Goal: Transaction & Acquisition: Purchase product/service

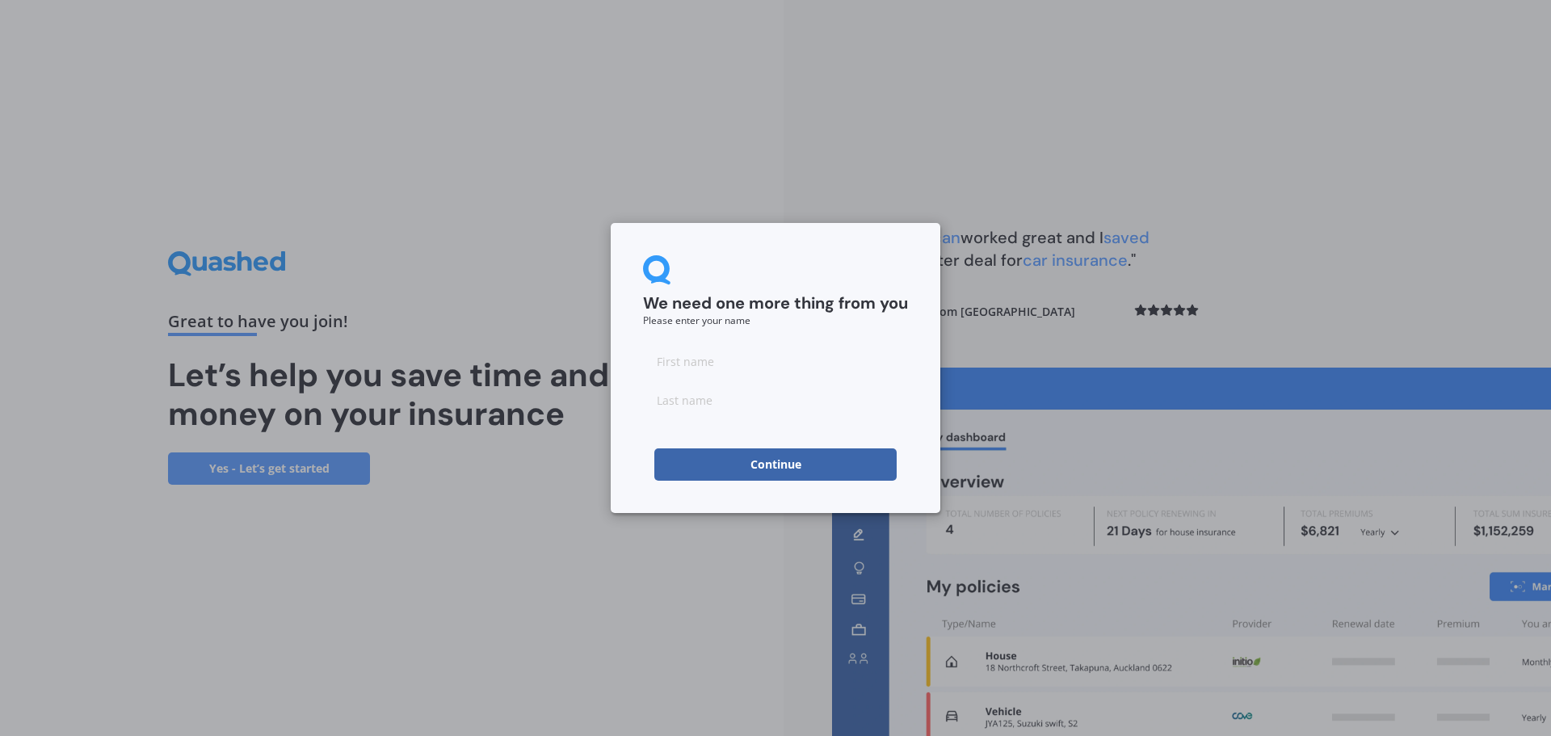
click at [738, 352] on input at bounding box center [775, 361] width 265 height 32
click at [690, 364] on input at bounding box center [775, 361] width 265 height 32
type input "[PERSON_NAME]"
click at [701, 389] on input at bounding box center [775, 400] width 265 height 32
click at [727, 476] on button "Continue" at bounding box center [775, 464] width 242 height 32
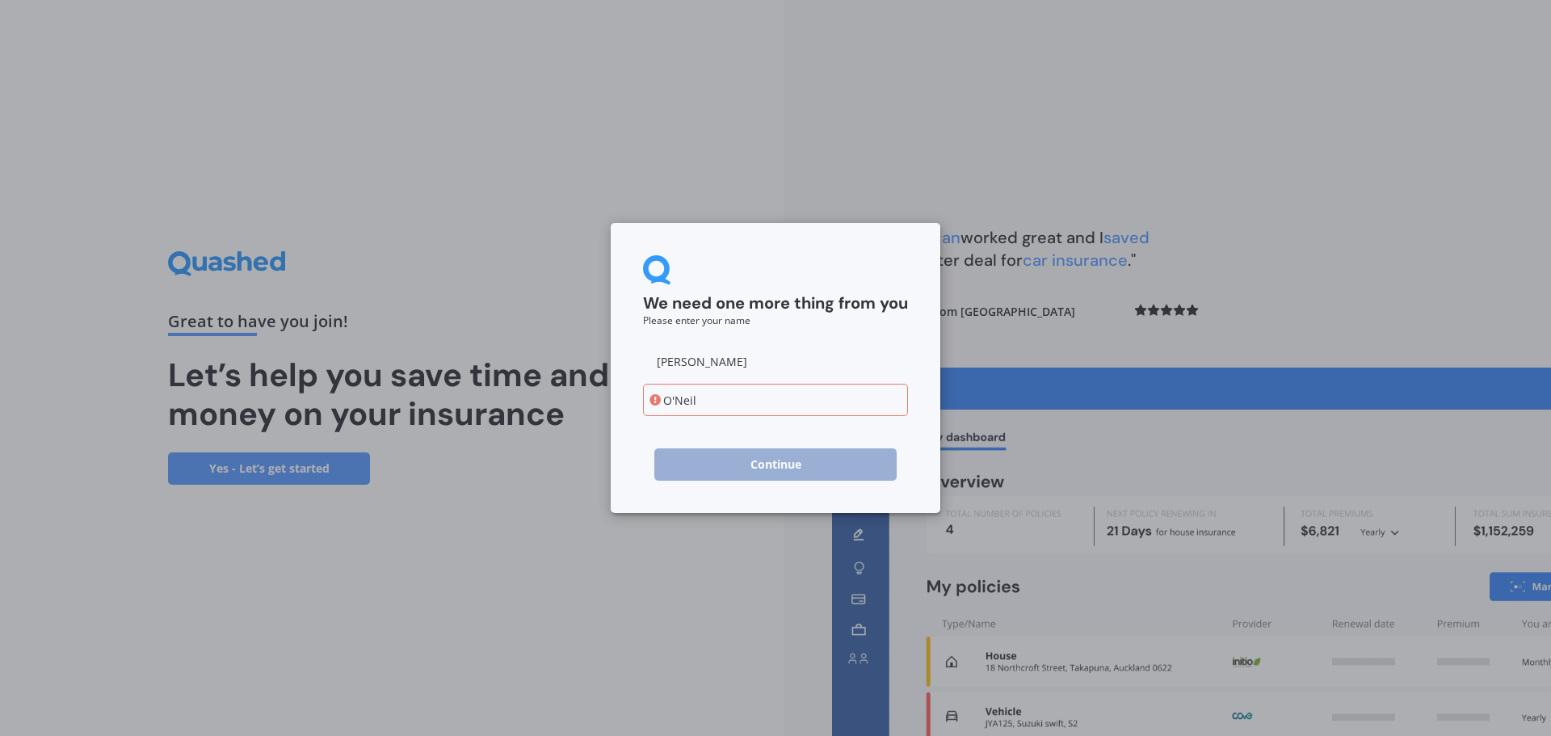
click at [675, 401] on input "O'Neil" at bounding box center [775, 400] width 265 height 32
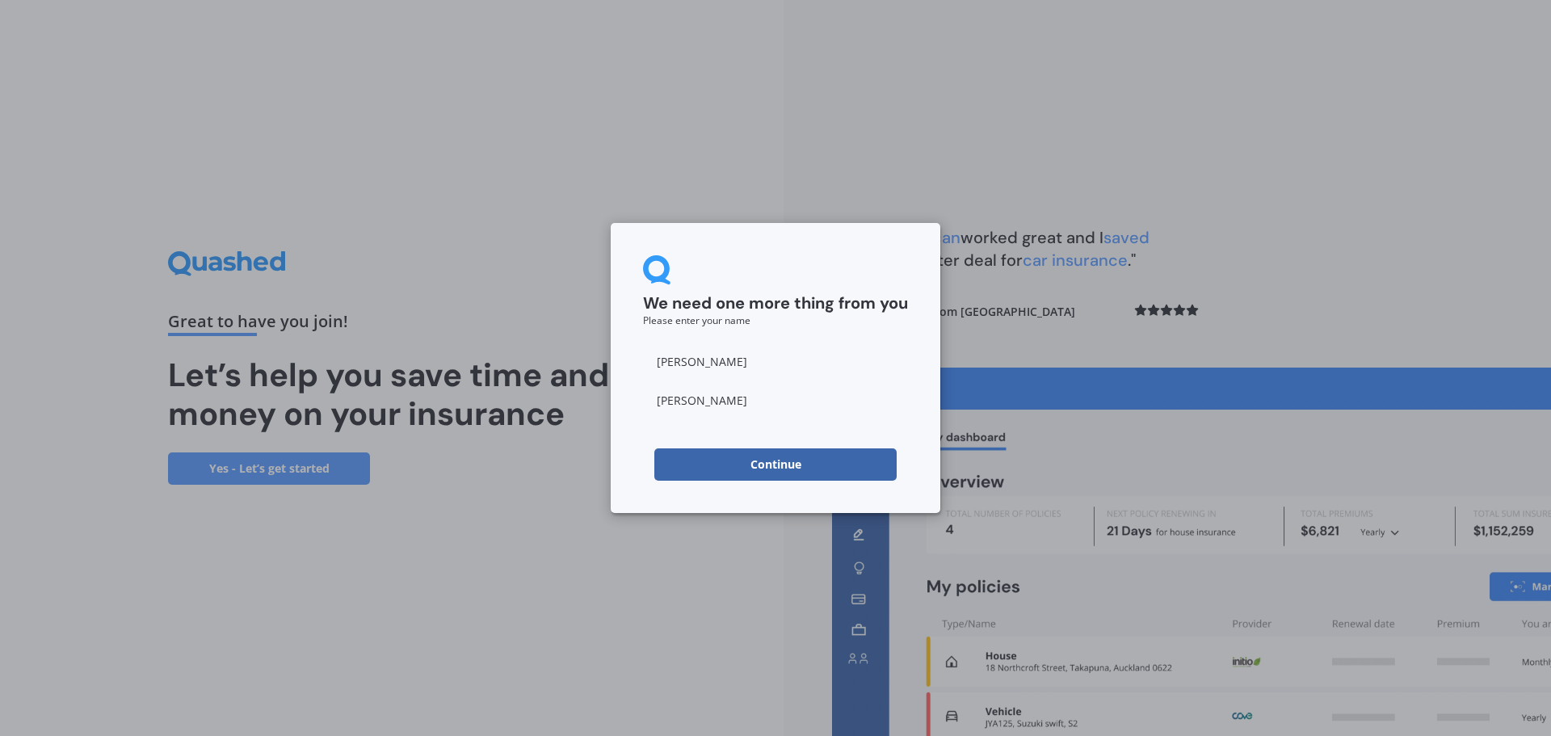
type input "[PERSON_NAME]"
click at [736, 469] on button "Continue" at bounding box center [775, 464] width 242 height 32
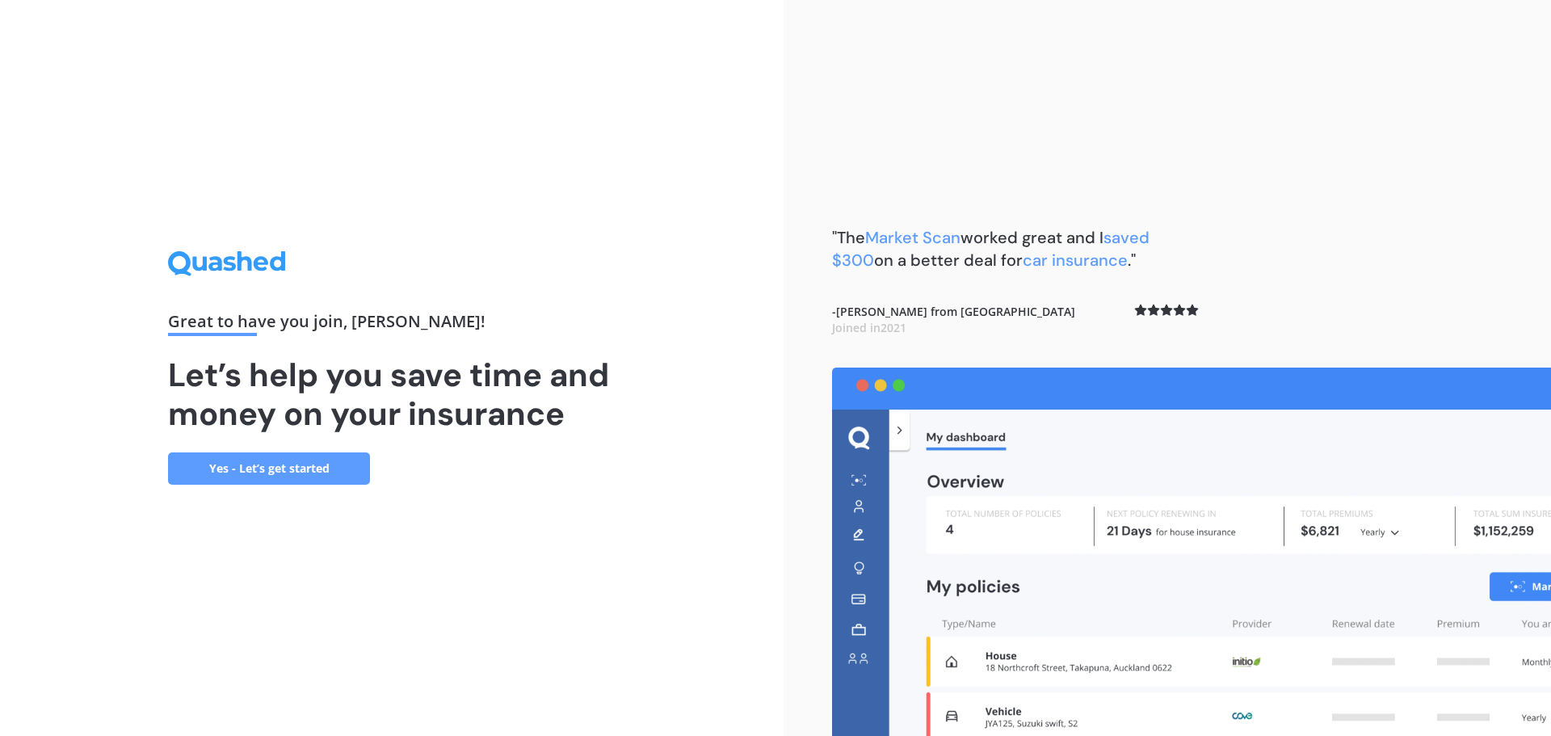
click at [292, 469] on link "Yes - Let’s get started" at bounding box center [269, 468] width 202 height 32
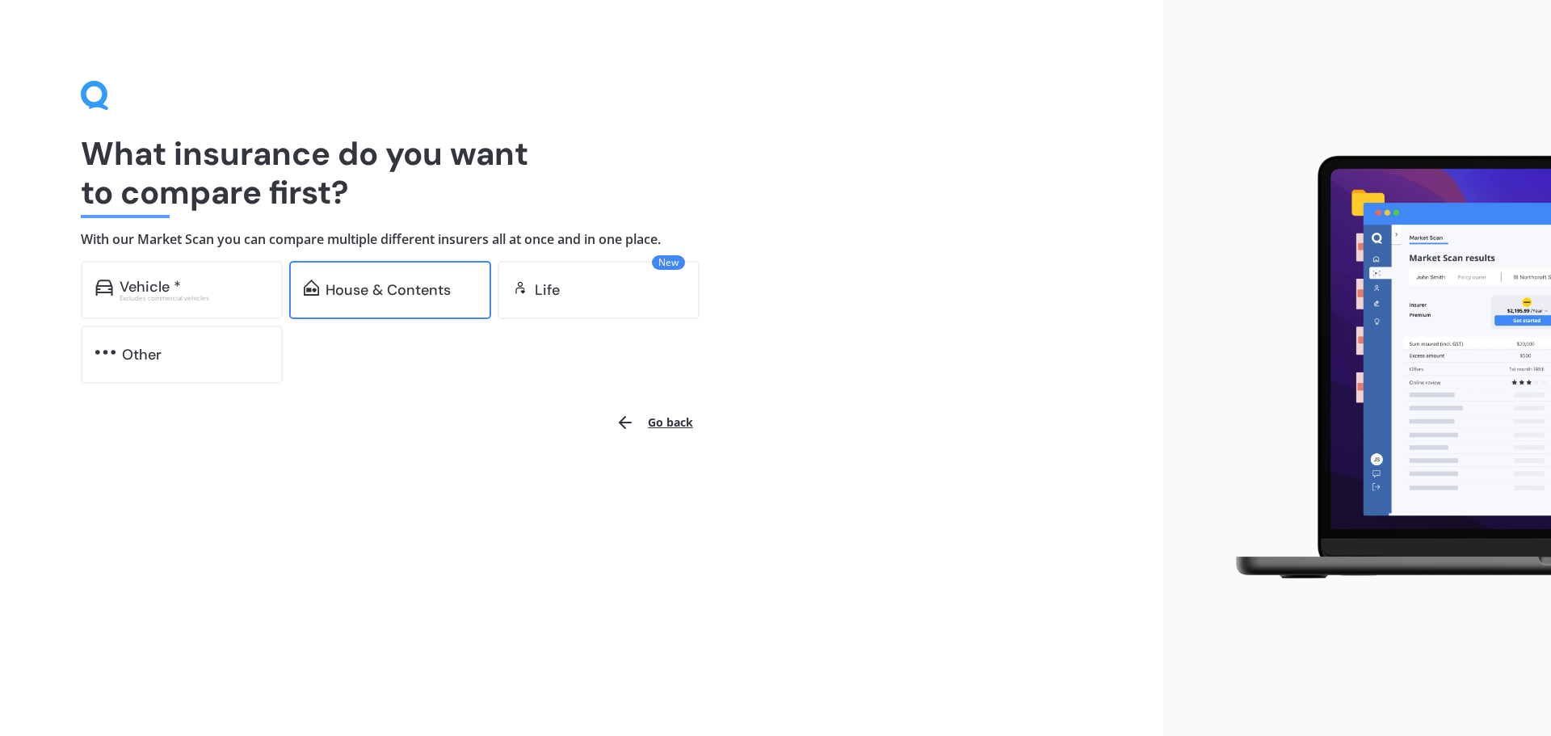
click at [427, 297] on div "House & Contents" at bounding box center [388, 290] width 125 height 16
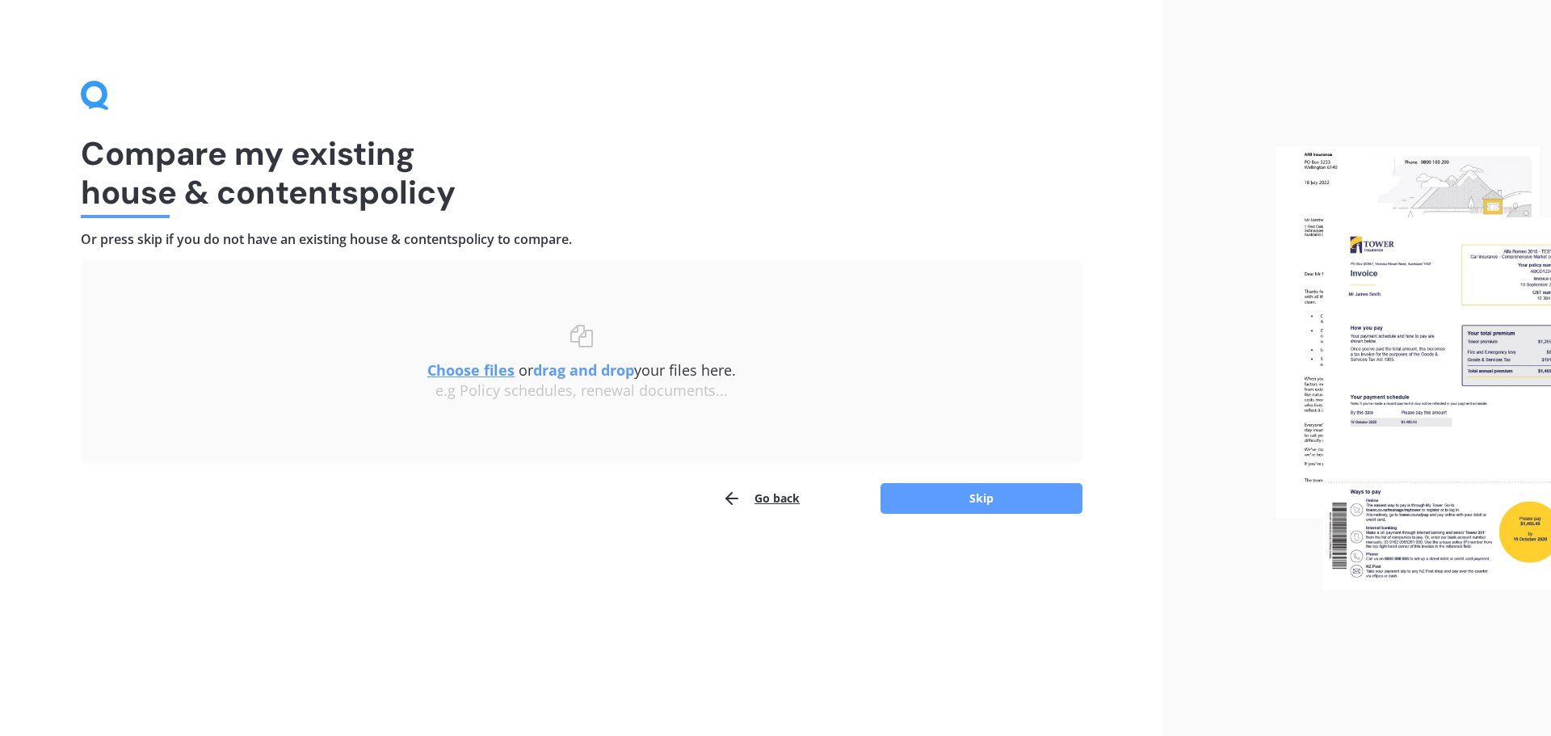
click at [478, 372] on u "Choose files" at bounding box center [470, 369] width 87 height 19
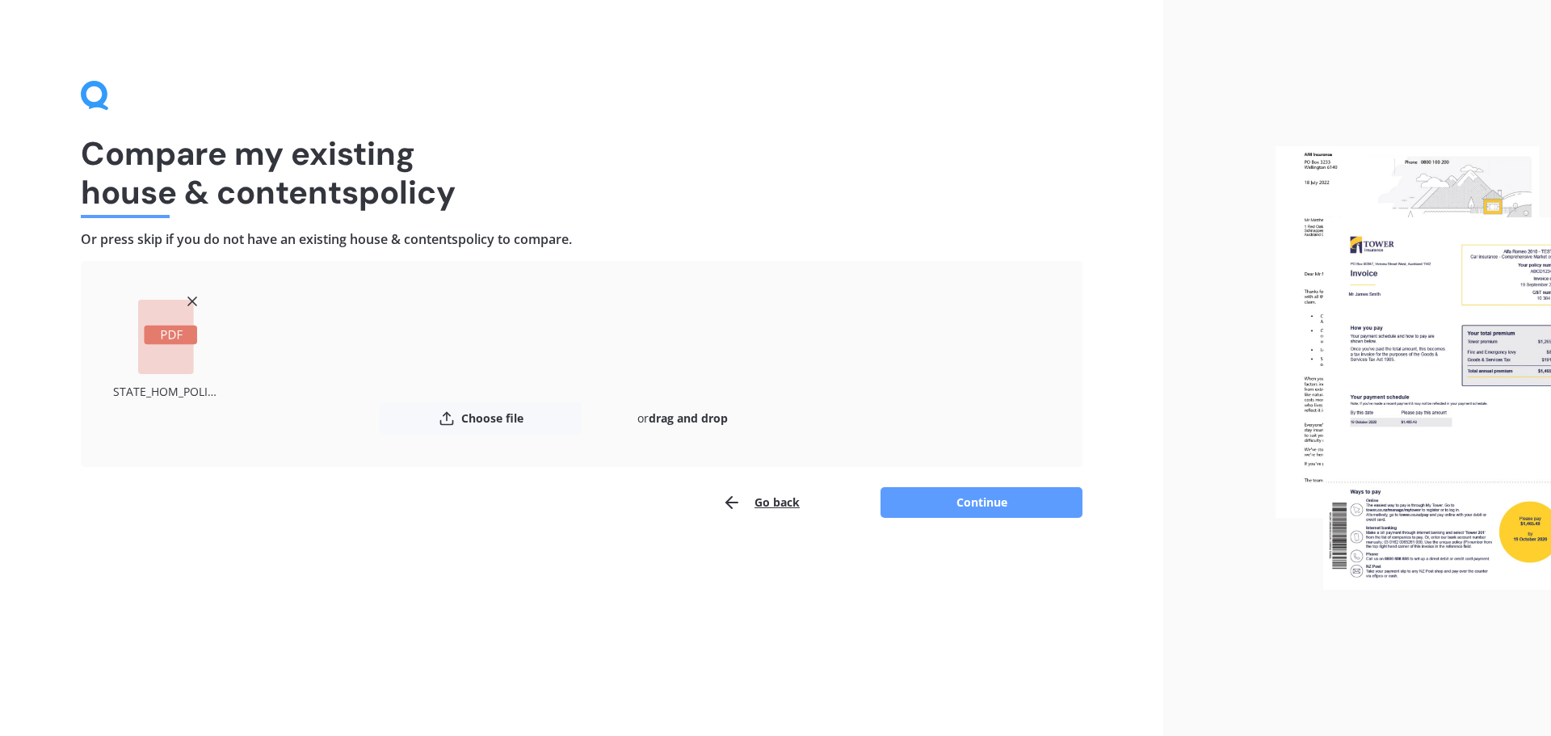
click at [973, 512] on button "Continue" at bounding box center [982, 502] width 202 height 31
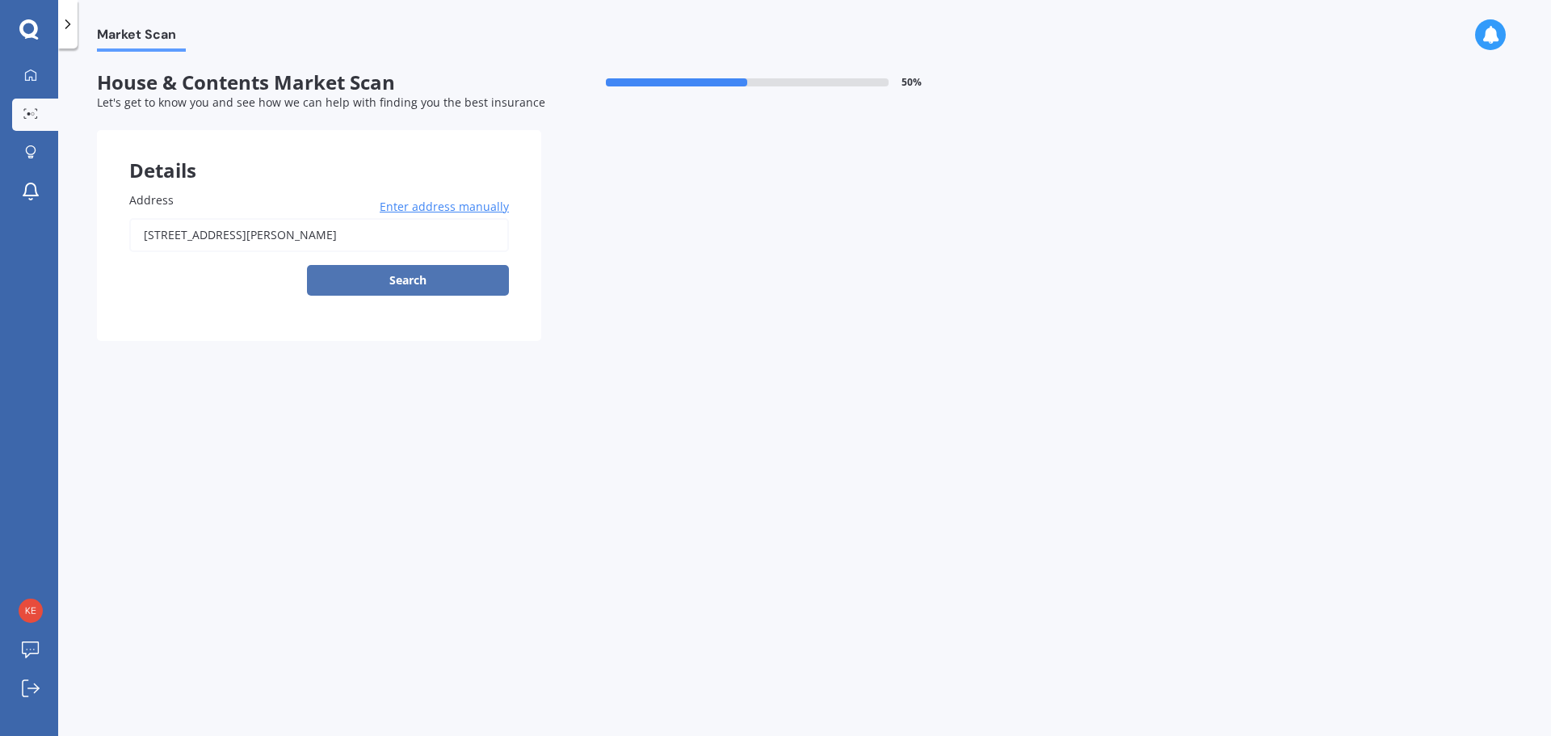
click at [384, 288] on button "Search" at bounding box center [408, 280] width 202 height 31
type input "[STREET_ADDRESS][PERSON_NAME]"
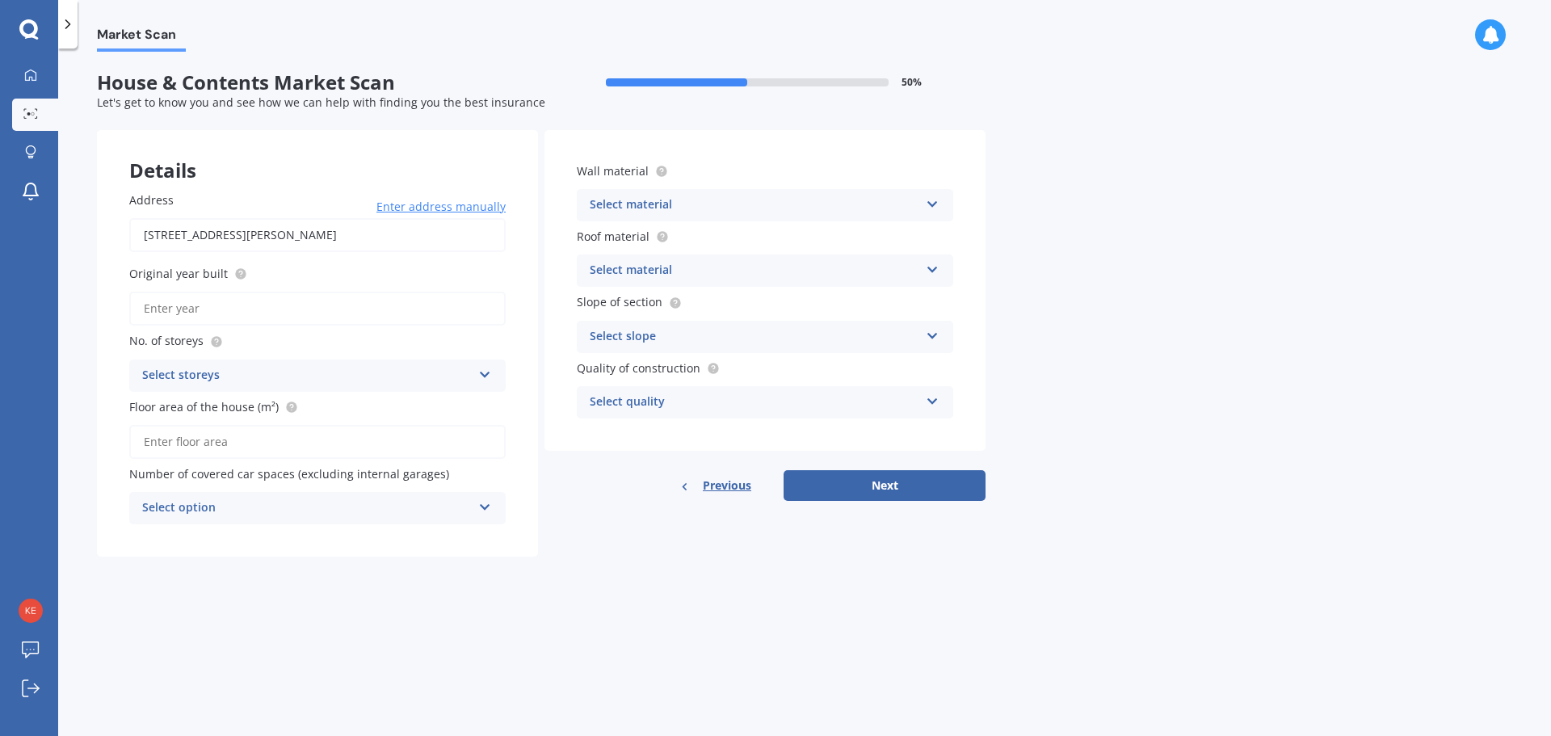
click at [208, 314] on input "Original year built" at bounding box center [317, 309] width 377 height 34
type input "2024"
click at [227, 381] on div "Select storeys" at bounding box center [307, 375] width 330 height 19
click at [225, 413] on div "1" at bounding box center [317, 407] width 375 height 29
click at [217, 447] on input "Floor area of the house (m²)" at bounding box center [317, 442] width 377 height 34
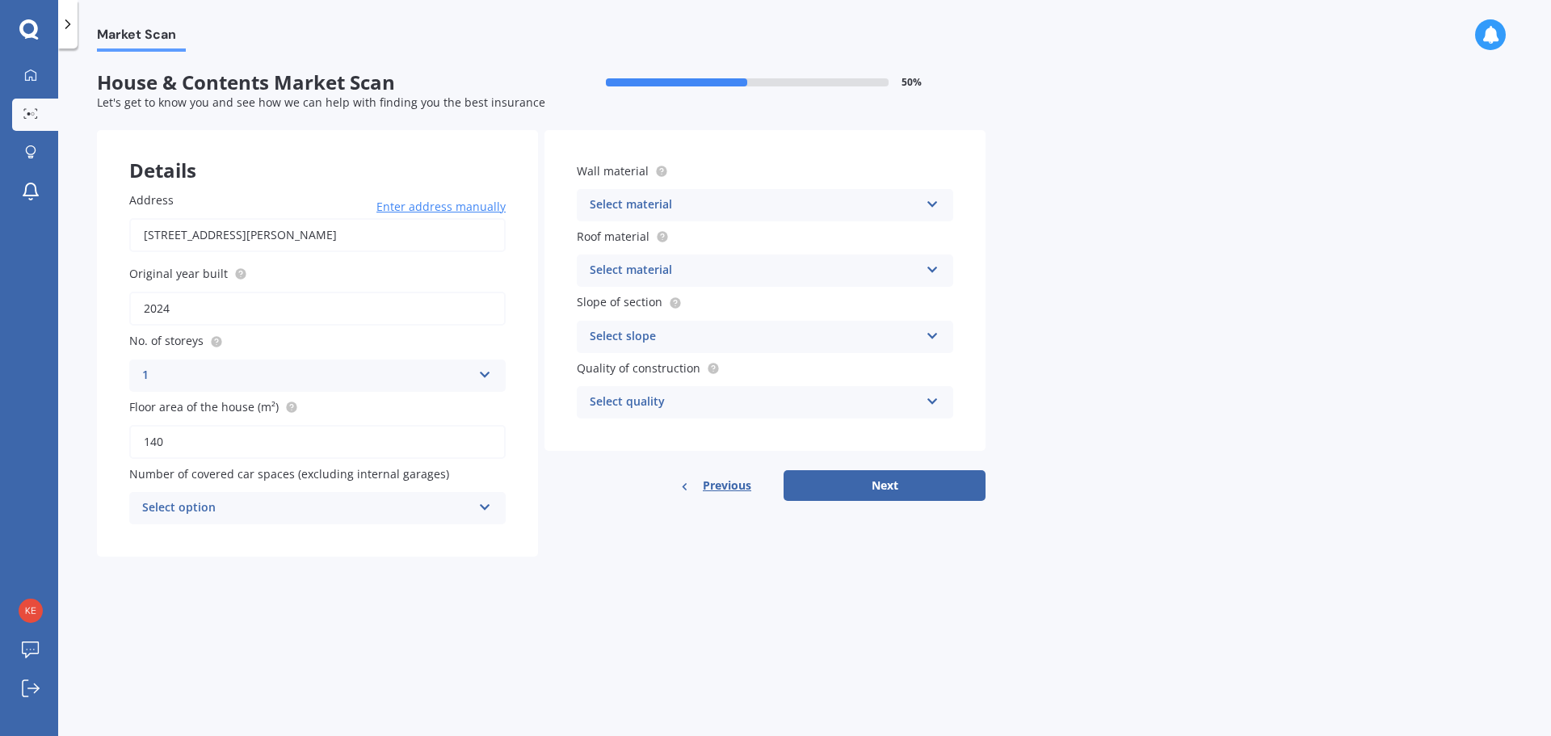
type input "140"
click at [217, 504] on div "Select option" at bounding box center [307, 508] width 330 height 19
click at [213, 596] on div "2" at bounding box center [317, 597] width 375 height 29
click at [724, 200] on div "Select material" at bounding box center [755, 205] width 330 height 19
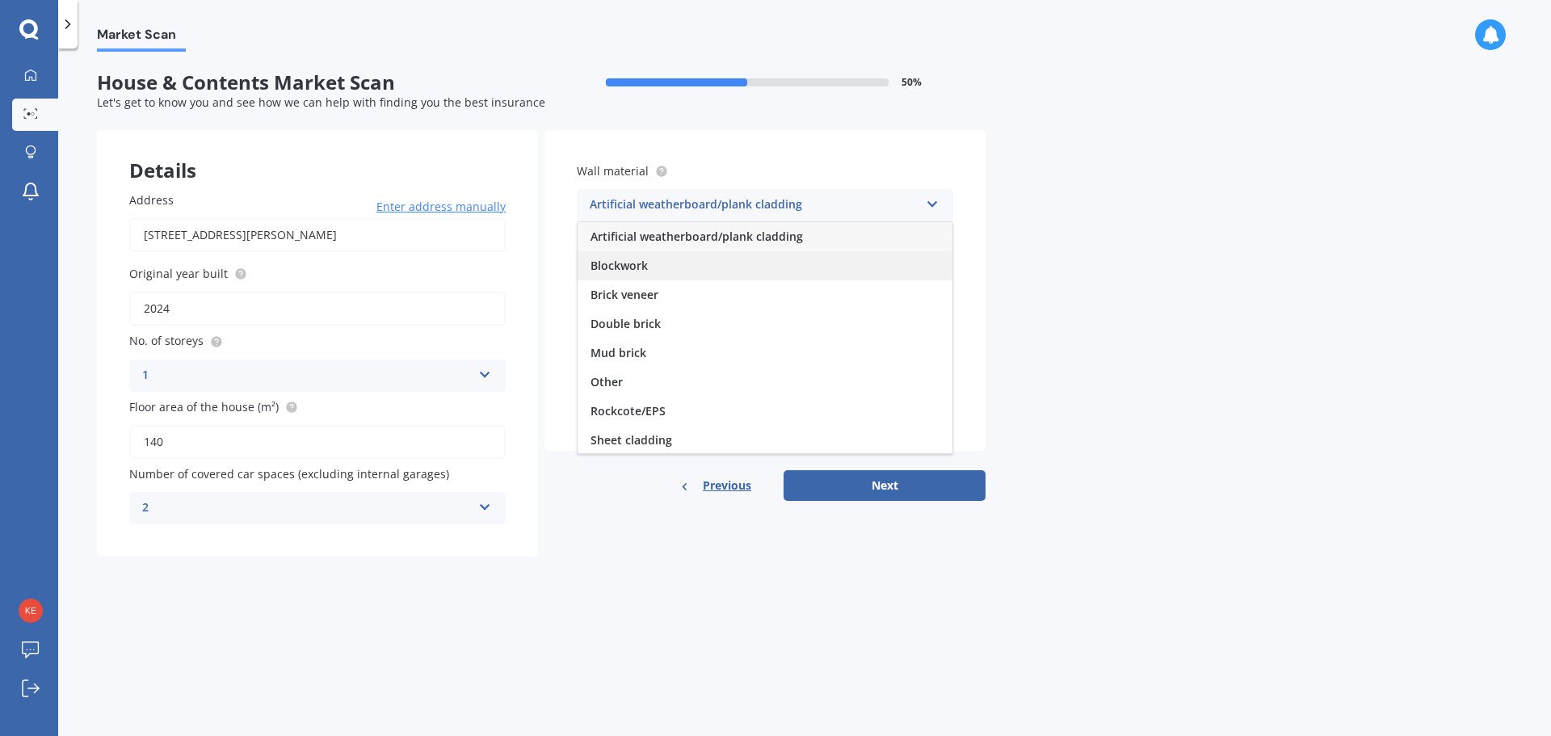
click at [707, 275] on div "Blockwork" at bounding box center [765, 265] width 375 height 29
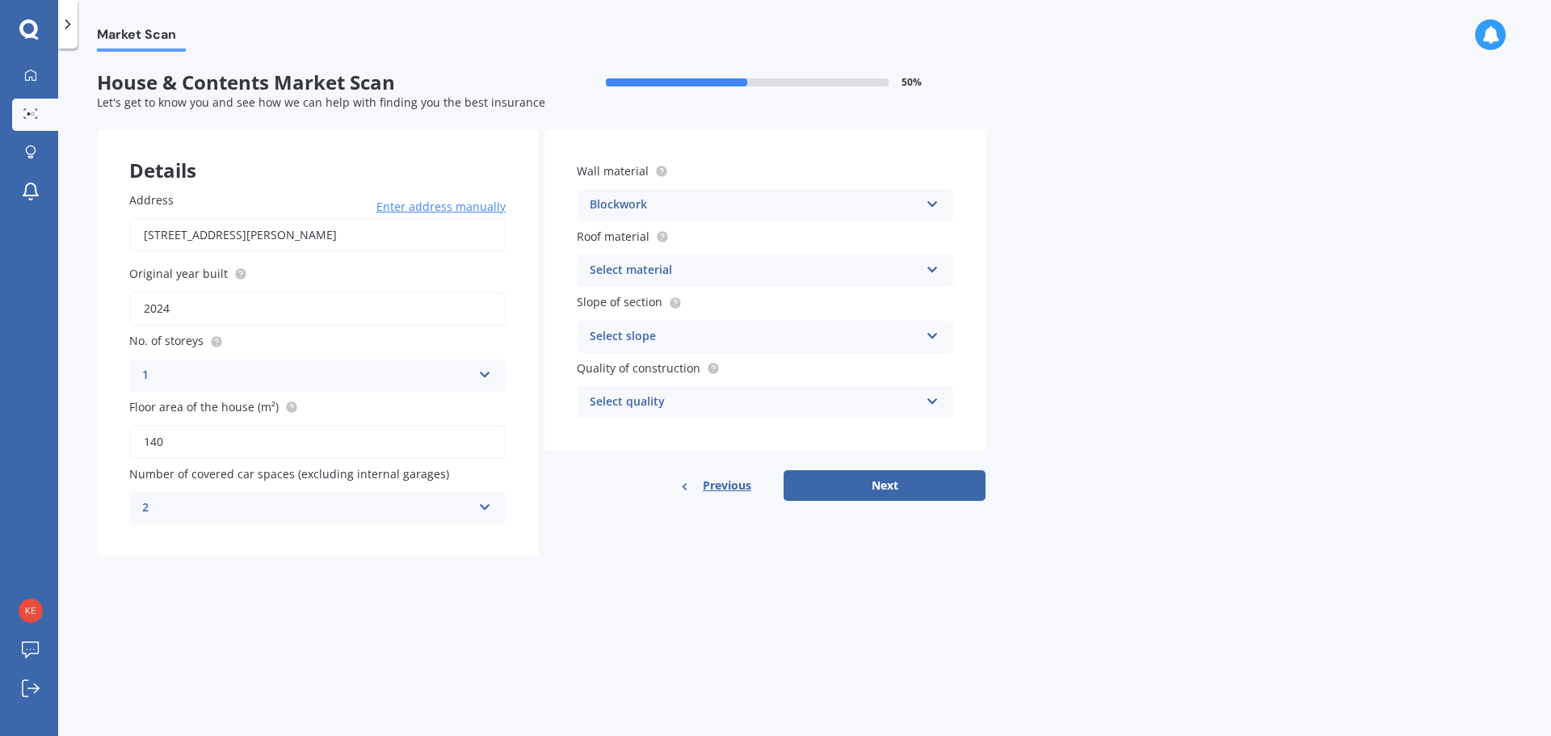
click at [707, 275] on div "Select material" at bounding box center [755, 270] width 330 height 19
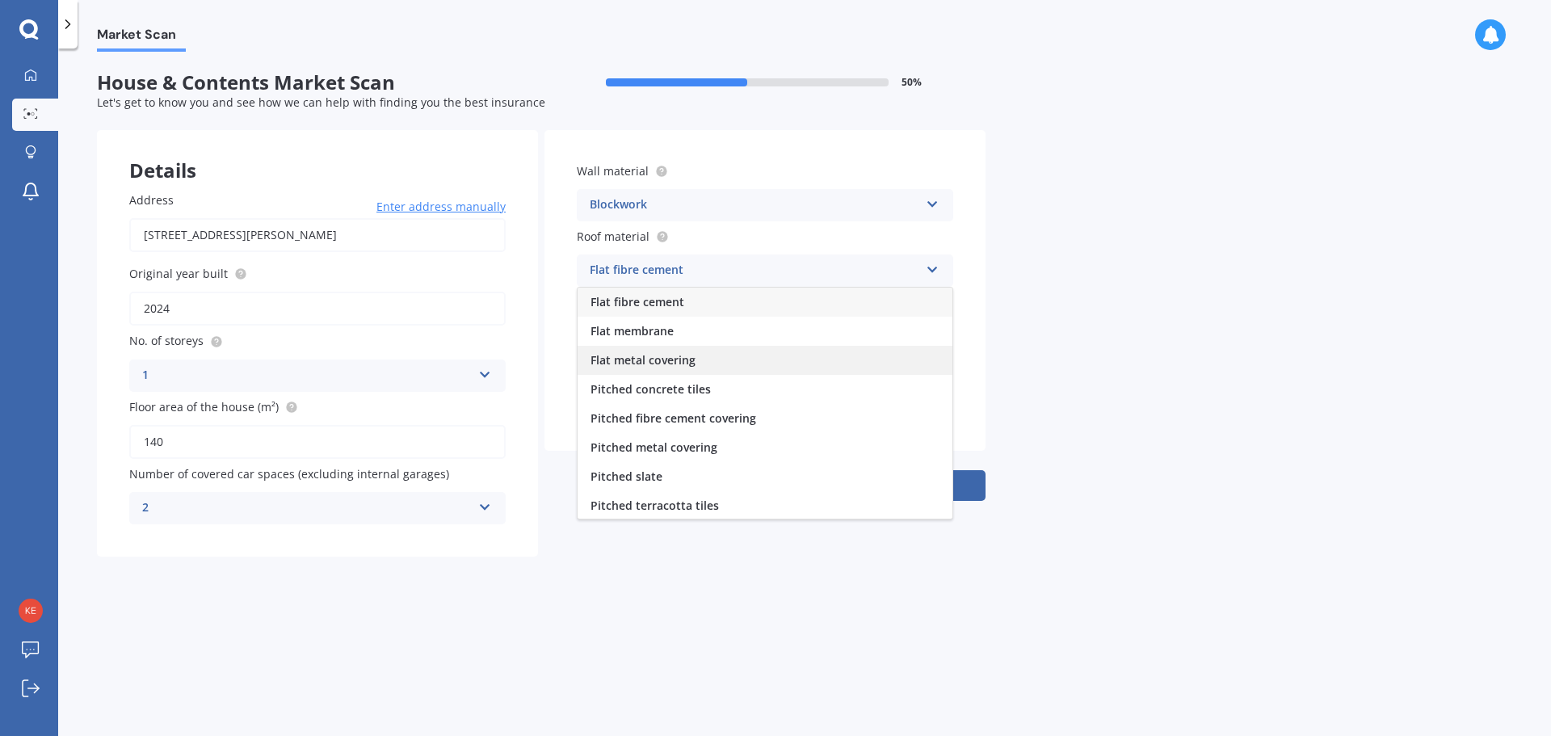
click at [709, 358] on div "Flat metal covering" at bounding box center [765, 360] width 375 height 29
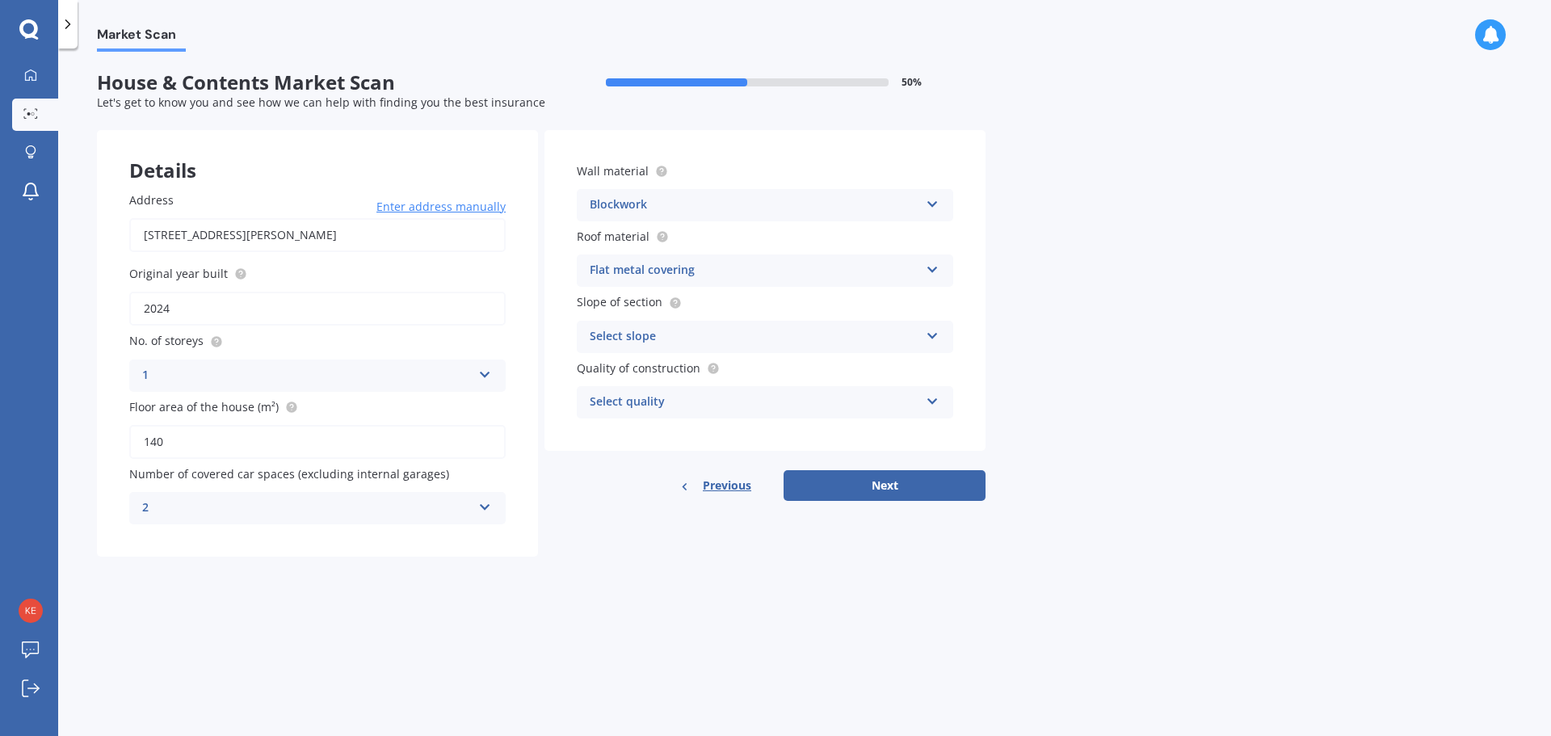
click at [679, 334] on div "Select slope" at bounding box center [755, 336] width 330 height 19
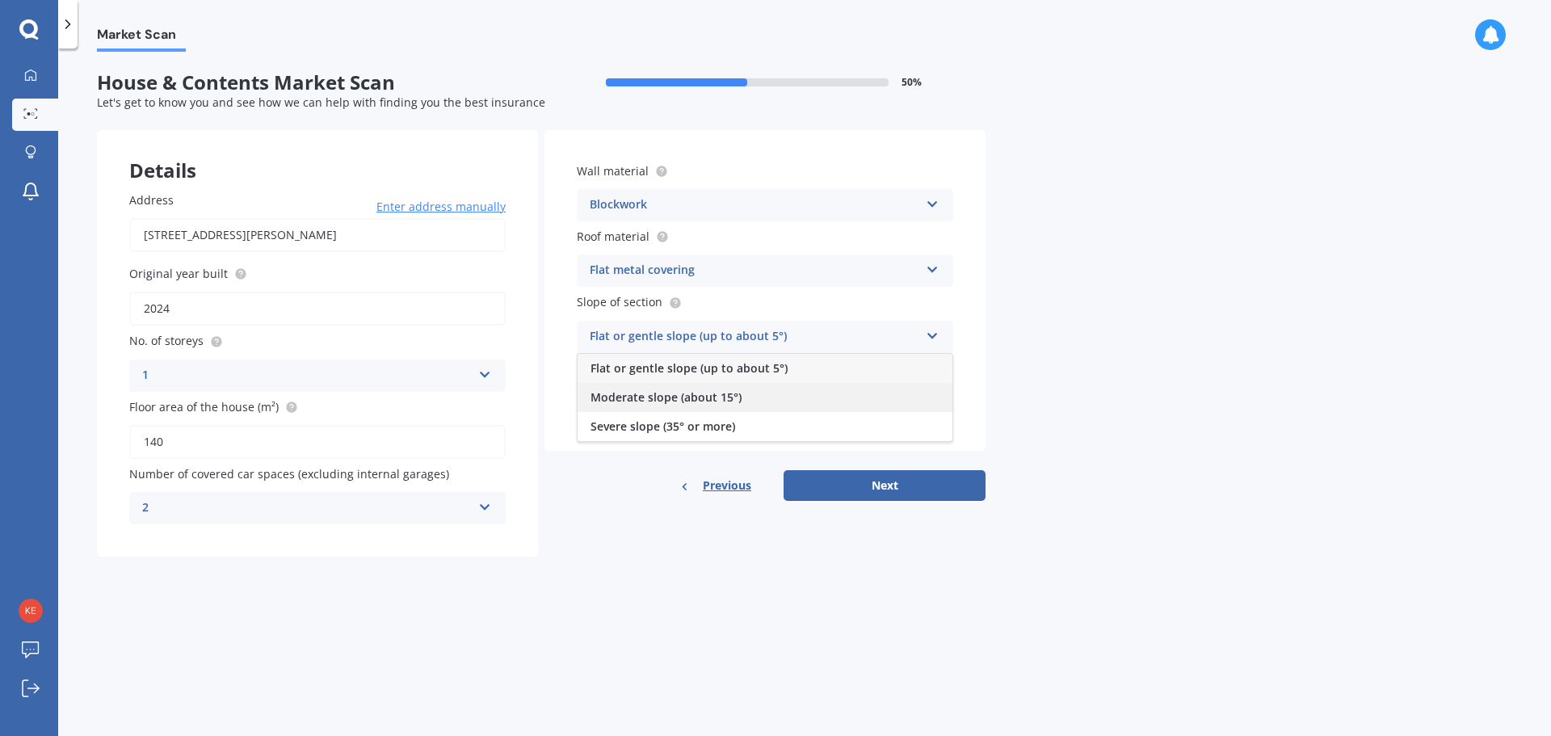
click at [690, 401] on span "Moderate slope (about 15°)" at bounding box center [666, 396] width 151 height 15
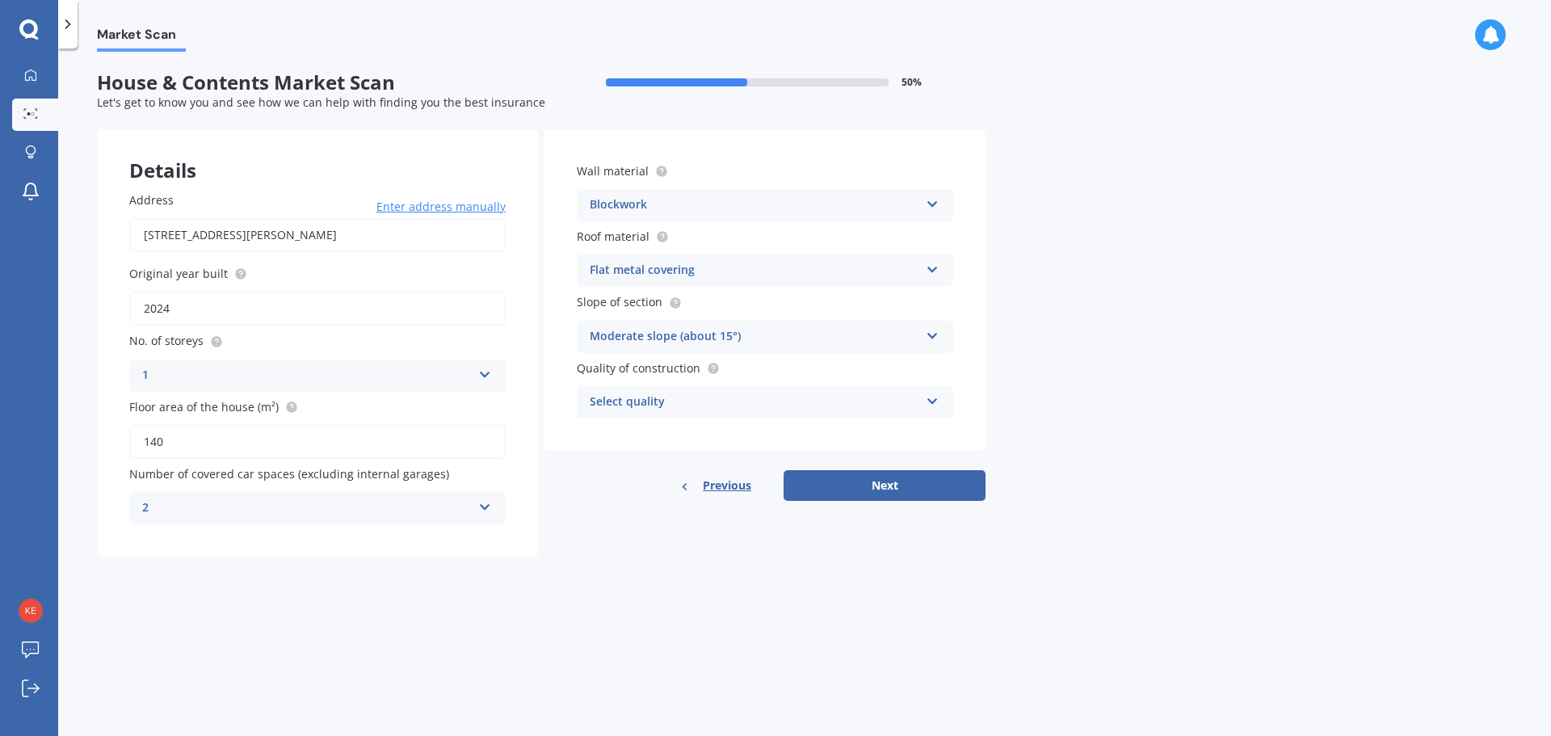
click at [722, 402] on div "Select quality" at bounding box center [755, 402] width 330 height 19
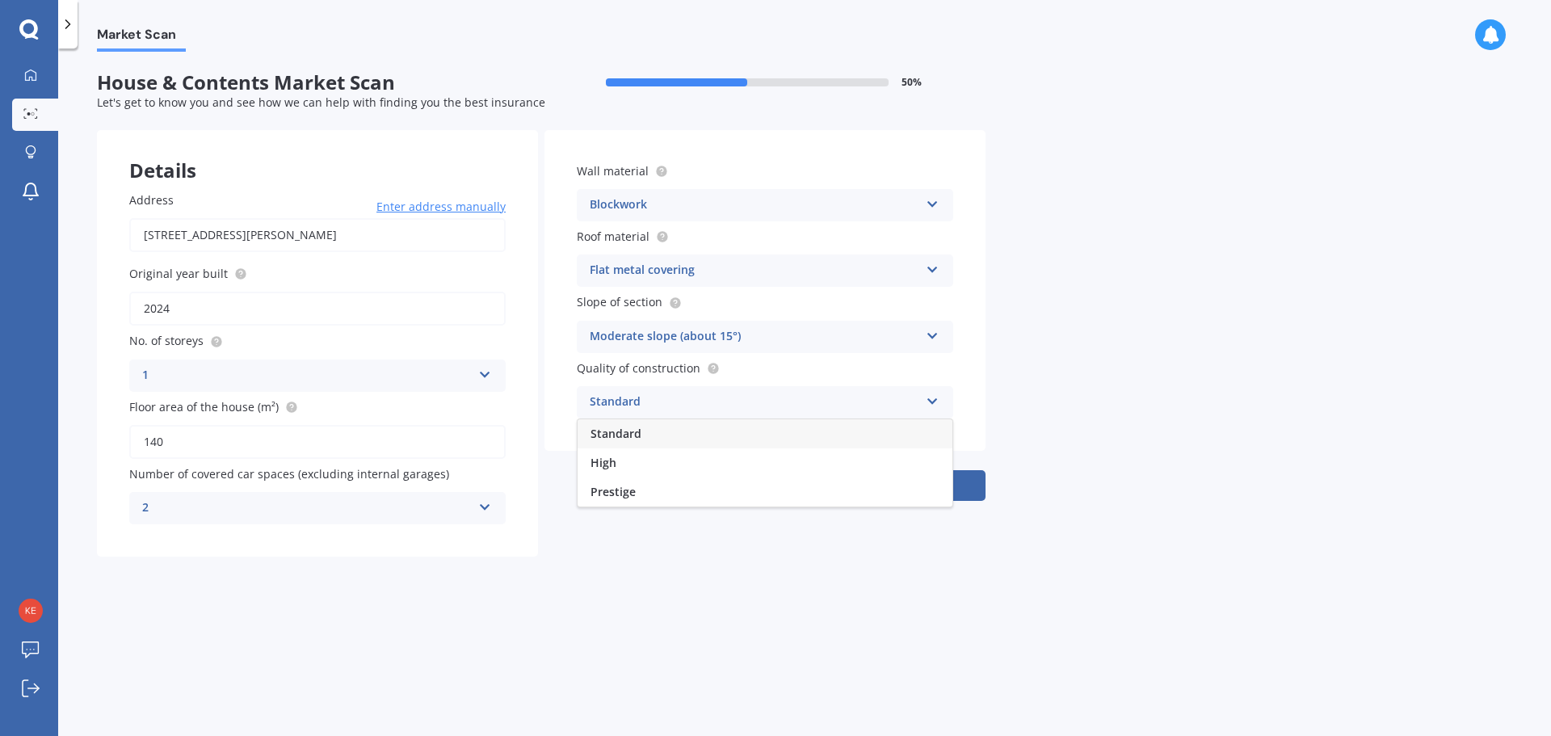
click at [675, 431] on div "Standard" at bounding box center [765, 433] width 375 height 29
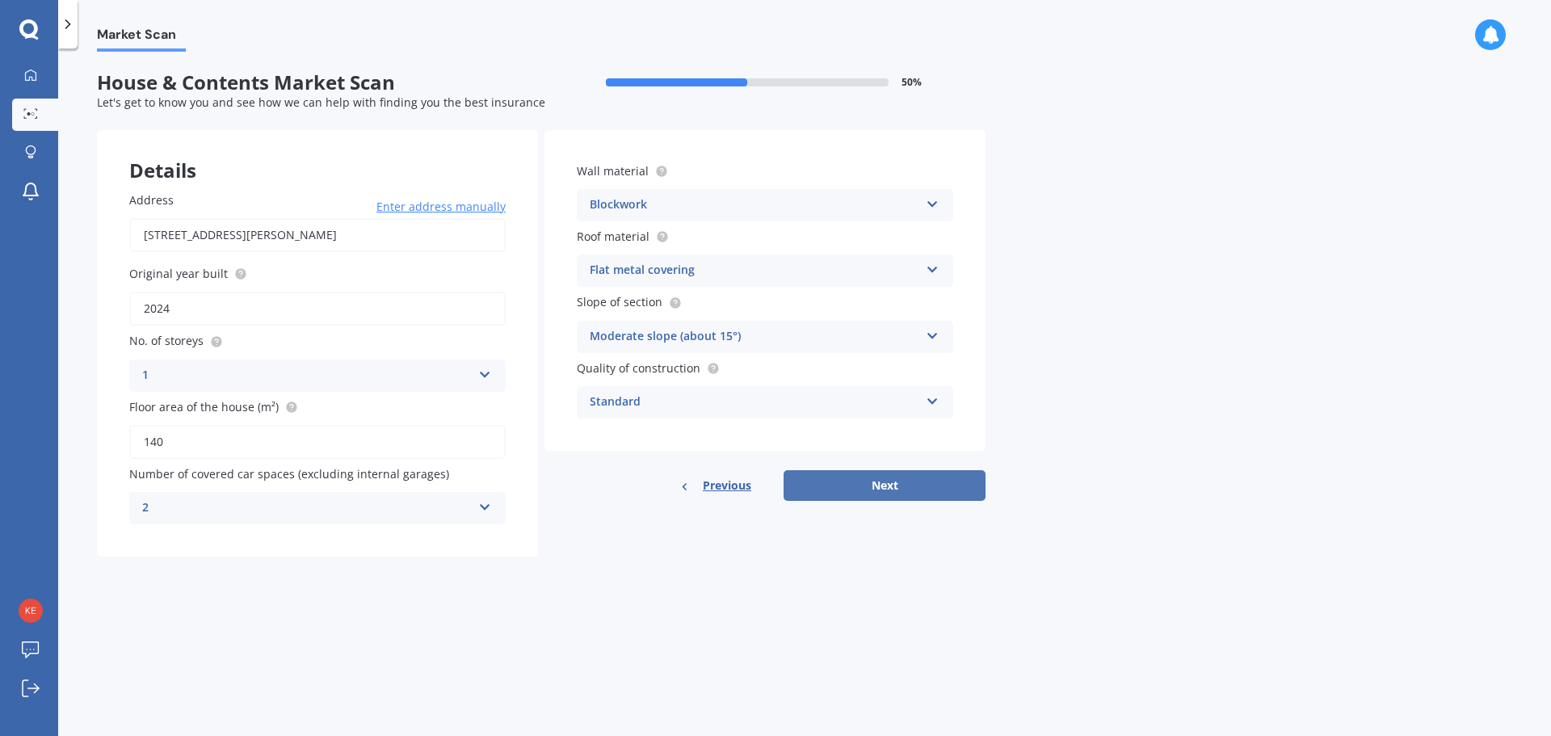
click at [885, 486] on button "Next" at bounding box center [885, 485] width 202 height 31
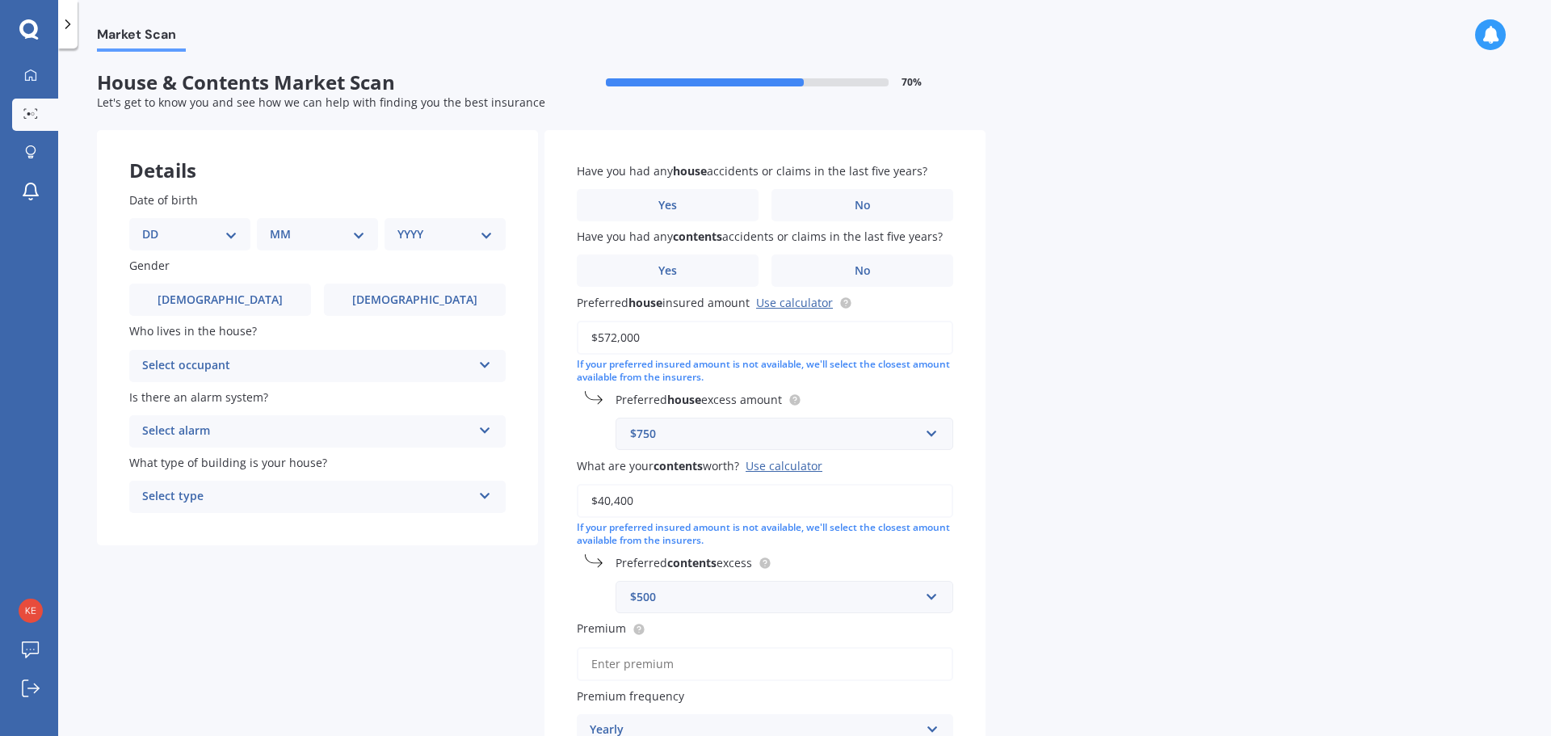
click at [221, 240] on select "DD 01 02 03 04 05 06 07 08 09 10 11 12 13 14 15 16 17 18 19 20 21 22 23 24 25 2…" at bounding box center [189, 234] width 95 height 18
click at [155, 225] on select "DD 01 02 03 04 05 06 07 08 09 10 11 12 13 14 15 16 17 18 19 20 21 22 23 24 25 2…" at bounding box center [189, 234] width 95 height 18
click at [216, 230] on select "DD 01 02 03 04 05 06 07 08 09 10 11 12 13 14 15 16 17 18 19 20 21 22 23 24 25 2…" at bounding box center [199, 234] width 89 height 18
select select "31"
click at [155, 225] on select "DD 01 02 03 04 05 06 07 08 09 10 11 12 13 14 15 16 17 18 19 20 21 22 23 24 25 2…" at bounding box center [199, 234] width 89 height 18
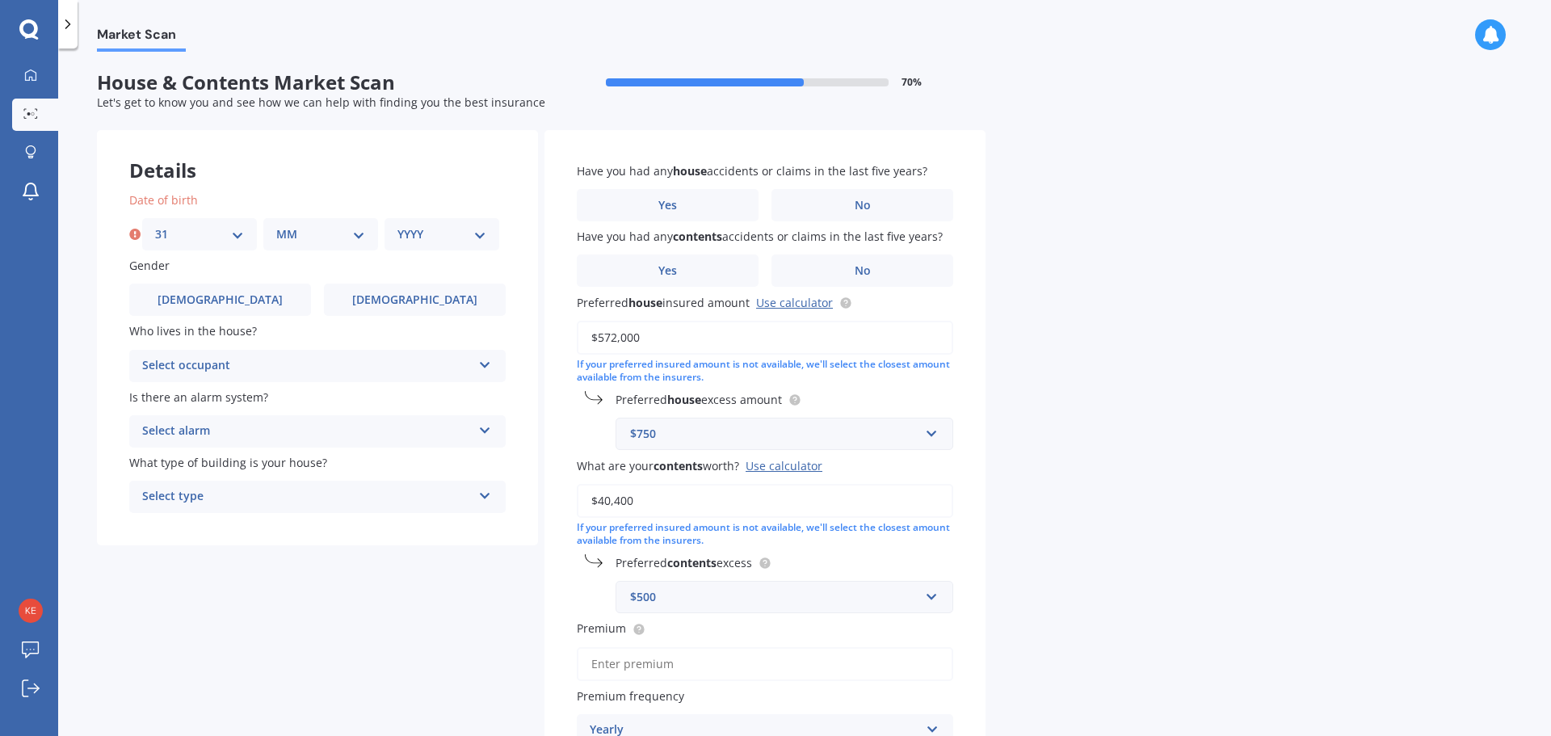
click at [321, 233] on select "MM 01 02 03 04 05 06 07 08 09 10 11 12" at bounding box center [320, 234] width 89 height 18
select select "05"
click at [276, 225] on select "MM 01 02 03 04 05 06 07 08 09 10 11 12" at bounding box center [320, 234] width 89 height 18
click at [431, 221] on div "YYYY 2009 2008 2007 2006 2005 2004 2003 2002 2001 2000 1999 1998 1997 1996 1995…" at bounding box center [442, 234] width 115 height 32
click at [440, 235] on select "YYYY 2009 2008 2007 2006 2005 2004 2003 2002 2001 2000 1999 1998 1997 1996 1995…" at bounding box center [442, 234] width 89 height 18
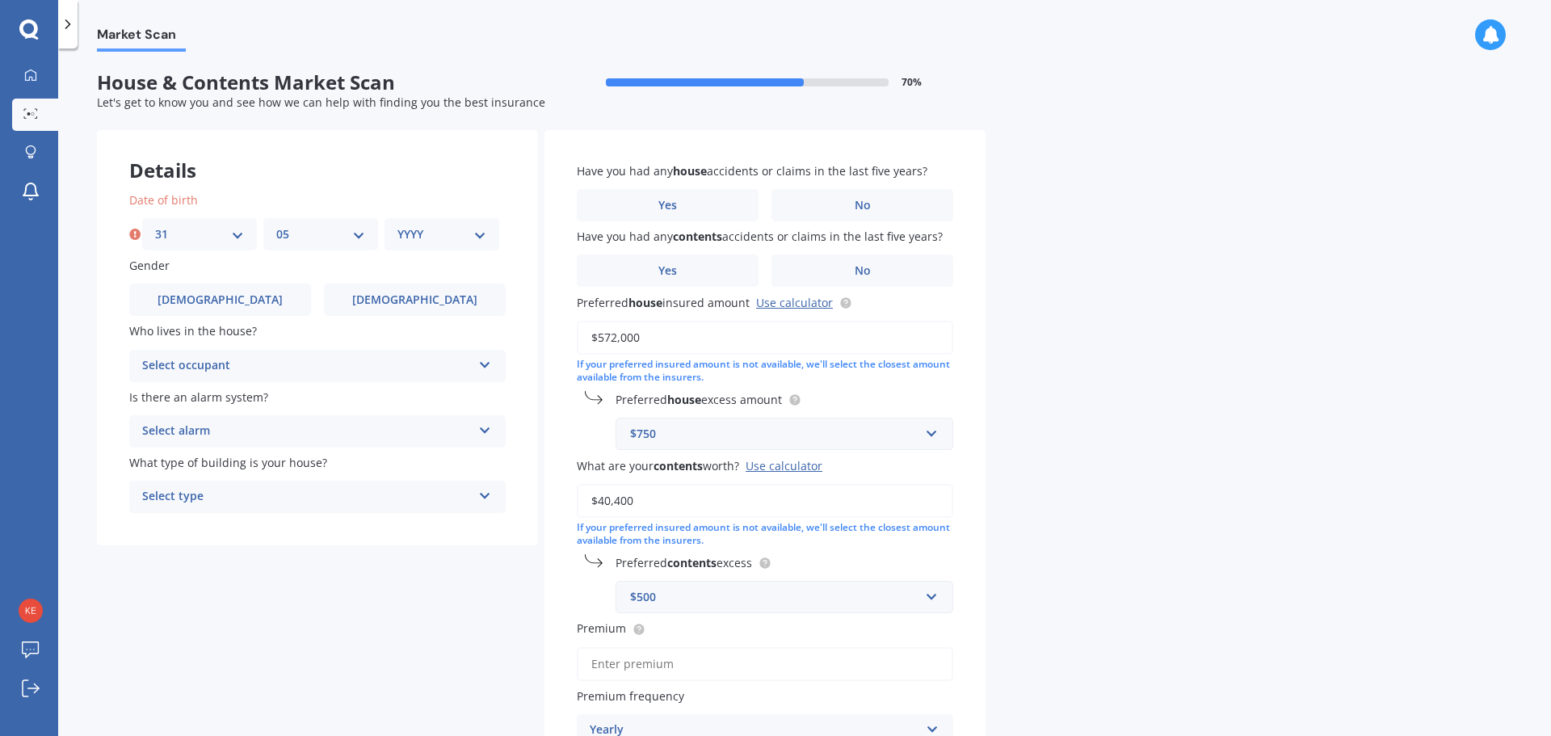
select select "1986"
click at [398, 225] on select "YYYY 2009 2008 2007 2006 2005 2004 2003 2002 2001 2000 1999 1998 1997 1996 1995…" at bounding box center [442, 234] width 89 height 18
click at [412, 297] on span "[DEMOGRAPHIC_DATA]" at bounding box center [415, 300] width 128 height 14
click at [0, 0] on input "[DEMOGRAPHIC_DATA]" at bounding box center [0, 0] width 0 height 0
click at [345, 368] on div "Select occupant" at bounding box center [307, 365] width 330 height 19
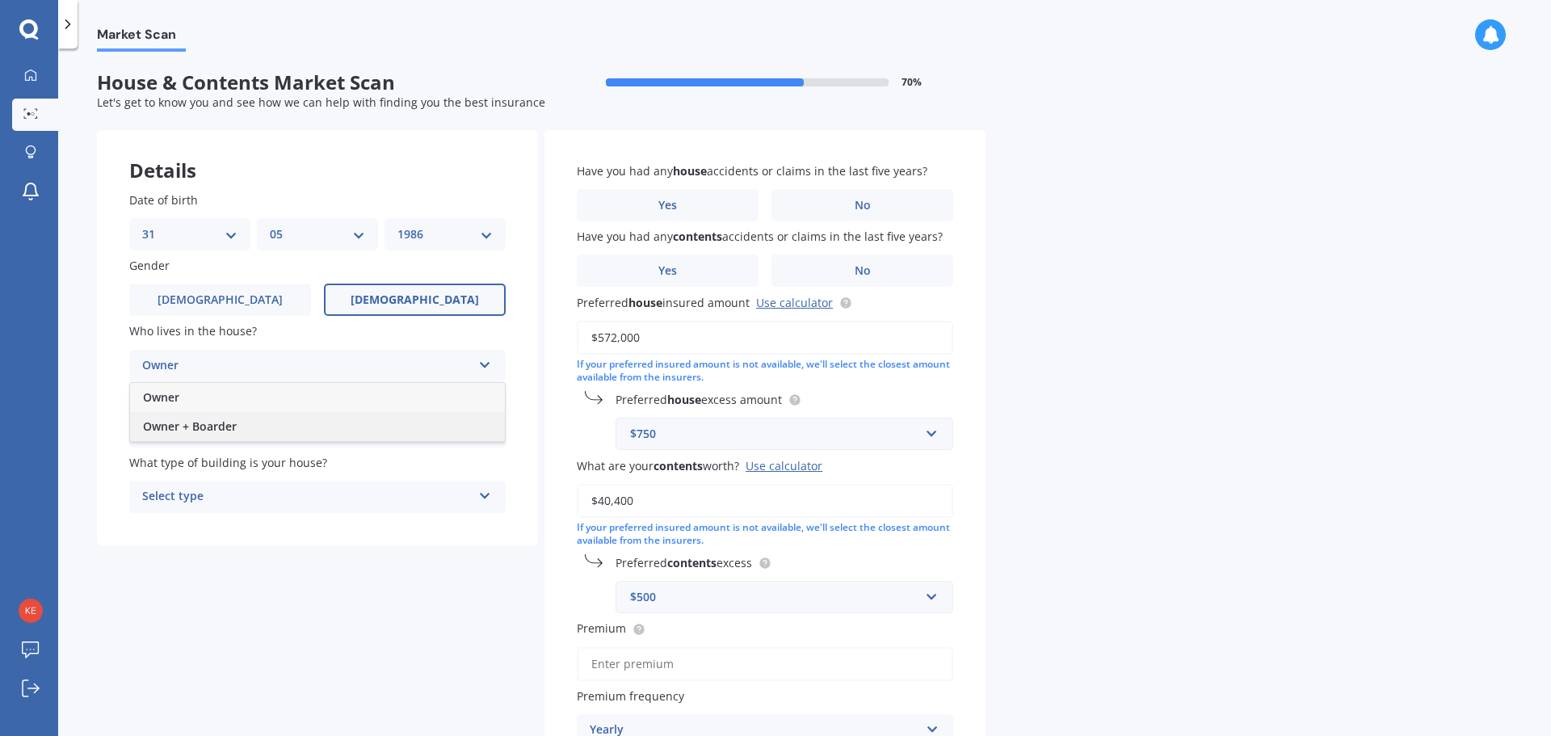
click at [276, 436] on div "Owner + Boarder" at bounding box center [317, 426] width 375 height 29
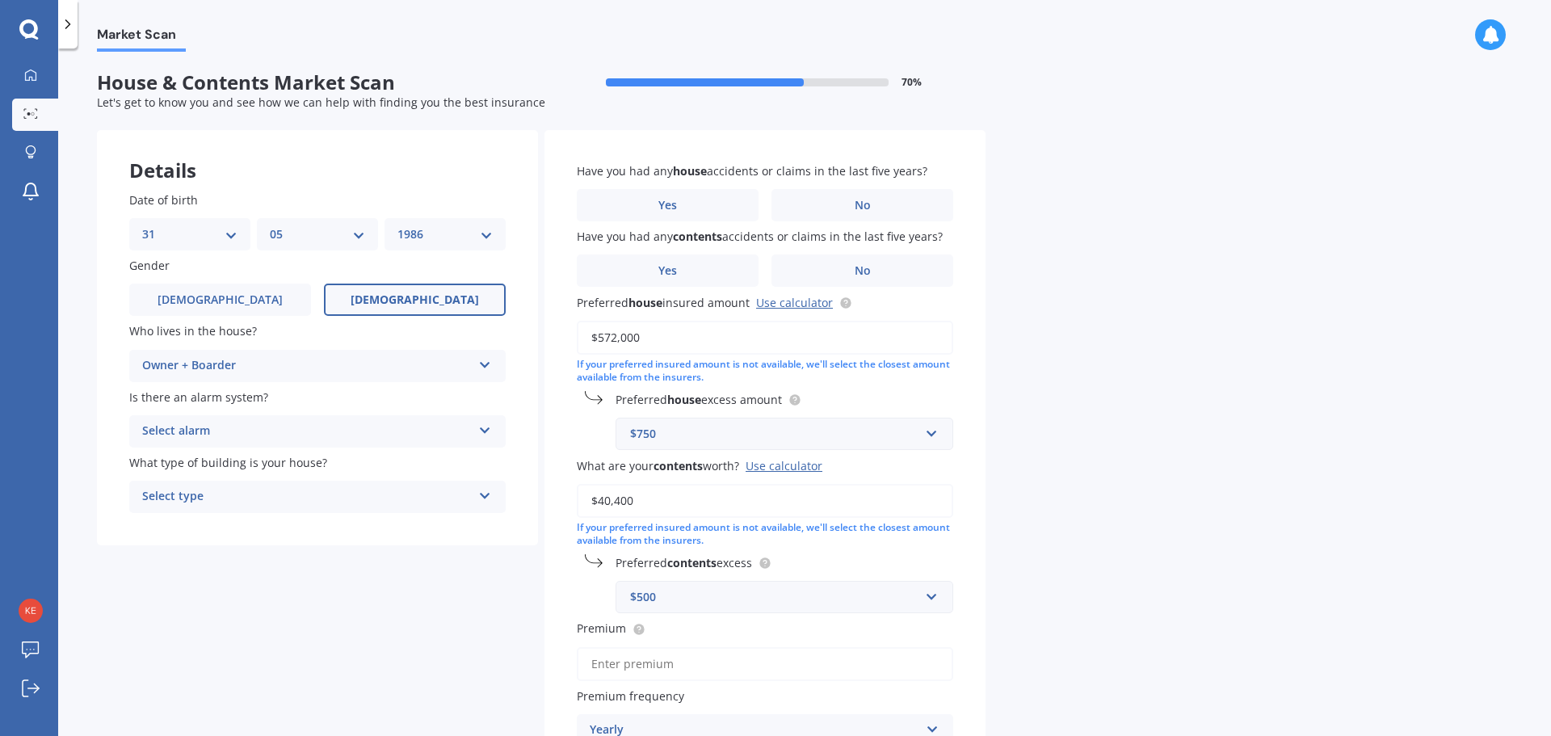
click at [315, 435] on div "Select alarm" at bounding box center [307, 431] width 330 height 19
click at [292, 490] on div "Yes, not monitored" at bounding box center [317, 492] width 375 height 29
click at [278, 505] on div "Select type" at bounding box center [307, 496] width 330 height 19
click at [241, 529] on div "Freestanding" at bounding box center [317, 528] width 375 height 29
click at [823, 208] on label "No" at bounding box center [863, 205] width 182 height 32
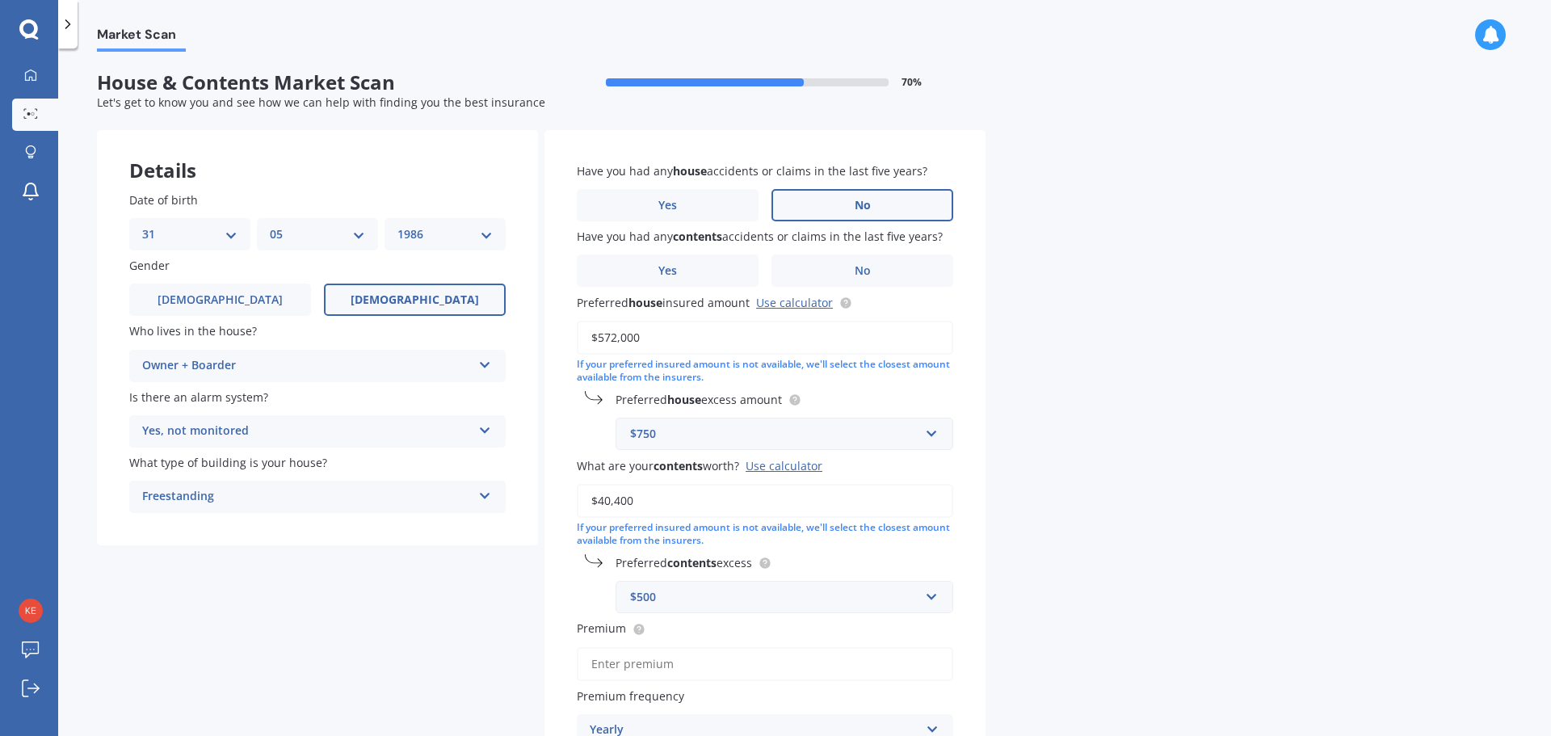
click at [0, 0] on input "No" at bounding box center [0, 0] width 0 height 0
click at [856, 269] on span "No" at bounding box center [863, 271] width 16 height 14
click at [0, 0] on input "No" at bounding box center [0, 0] width 0 height 0
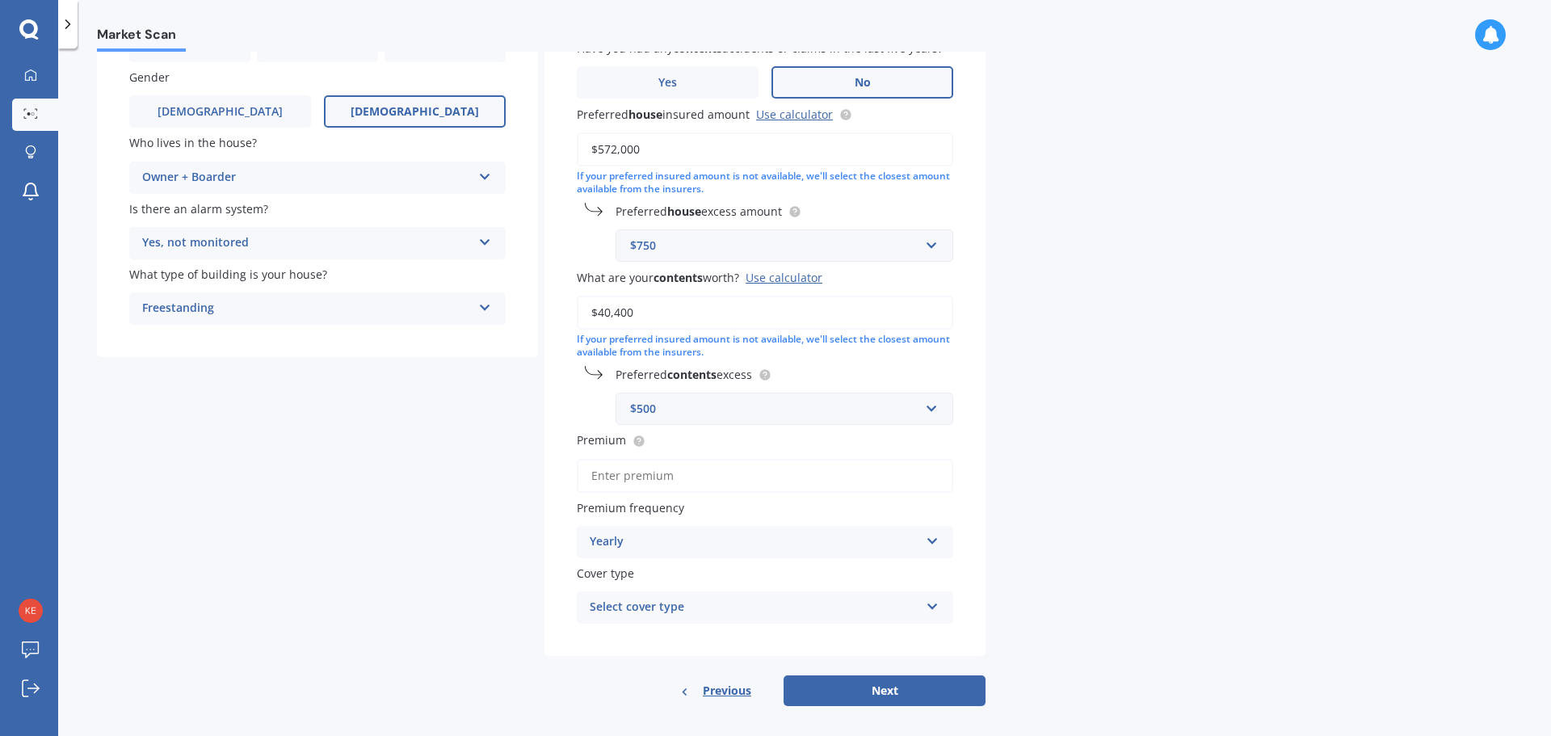
scroll to position [200, 0]
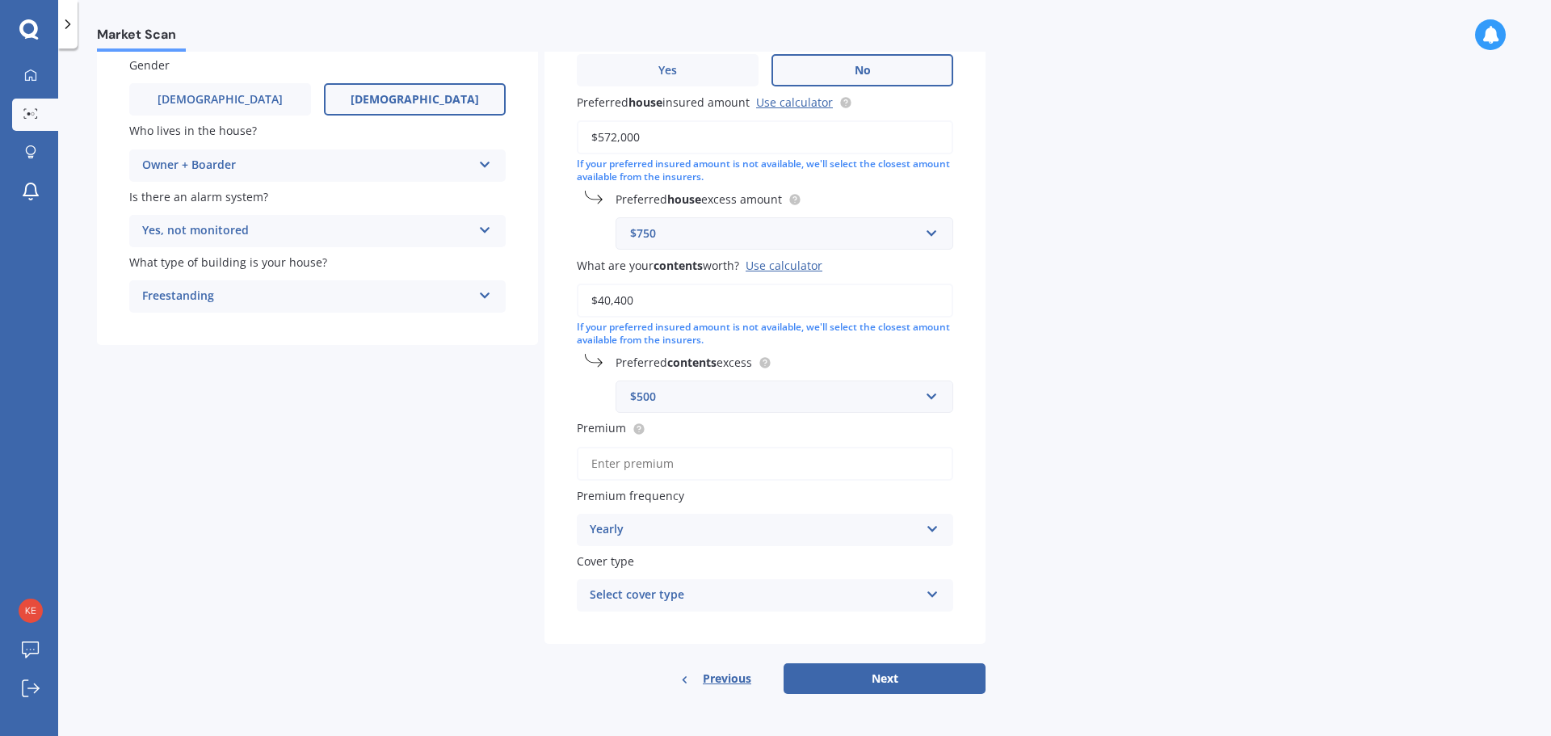
click at [900, 681] on button "Next" at bounding box center [885, 678] width 202 height 31
click at [721, 467] on input "Premium" at bounding box center [765, 464] width 377 height 34
click at [611, 499] on span "Premium frequency" at bounding box center [630, 495] width 107 height 15
click at [661, 526] on div "Yearly" at bounding box center [755, 529] width 330 height 19
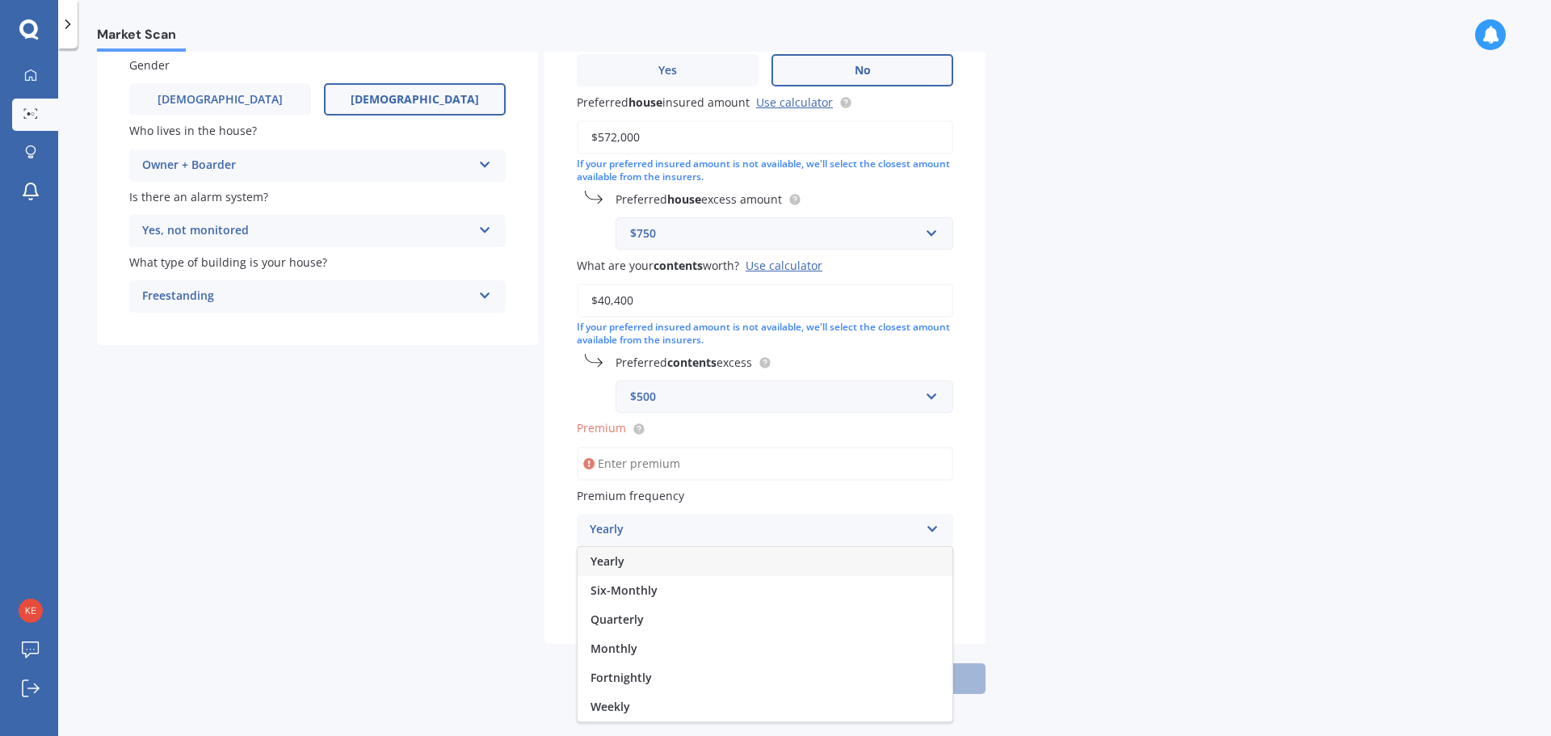
click at [661, 526] on div "Yearly" at bounding box center [755, 529] width 330 height 19
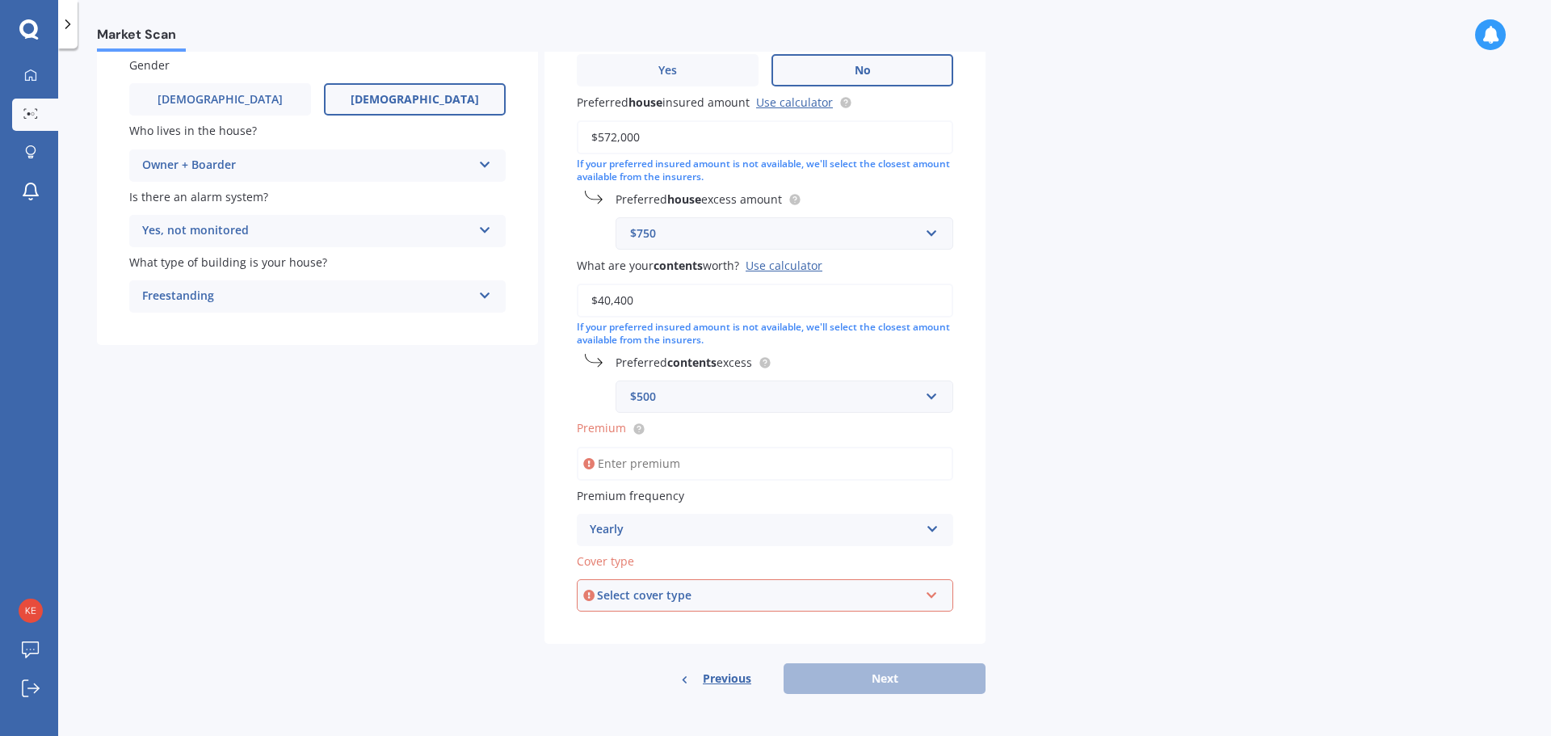
click at [647, 471] on input "Premium" at bounding box center [765, 464] width 377 height 34
type input "$83.57"
click at [649, 521] on div "Yearly" at bounding box center [755, 529] width 330 height 19
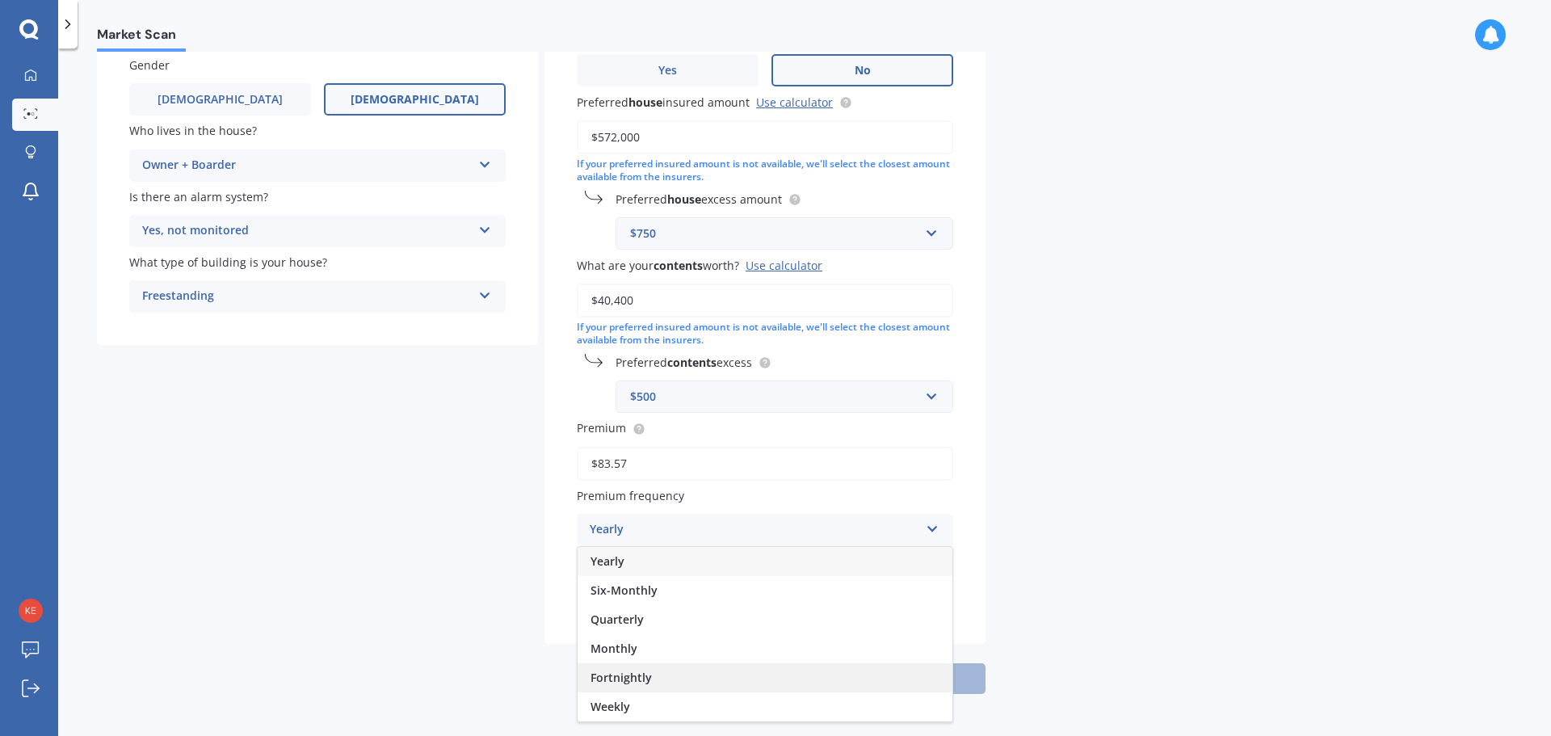
click at [640, 679] on span "Fortnightly" at bounding box center [621, 677] width 61 height 15
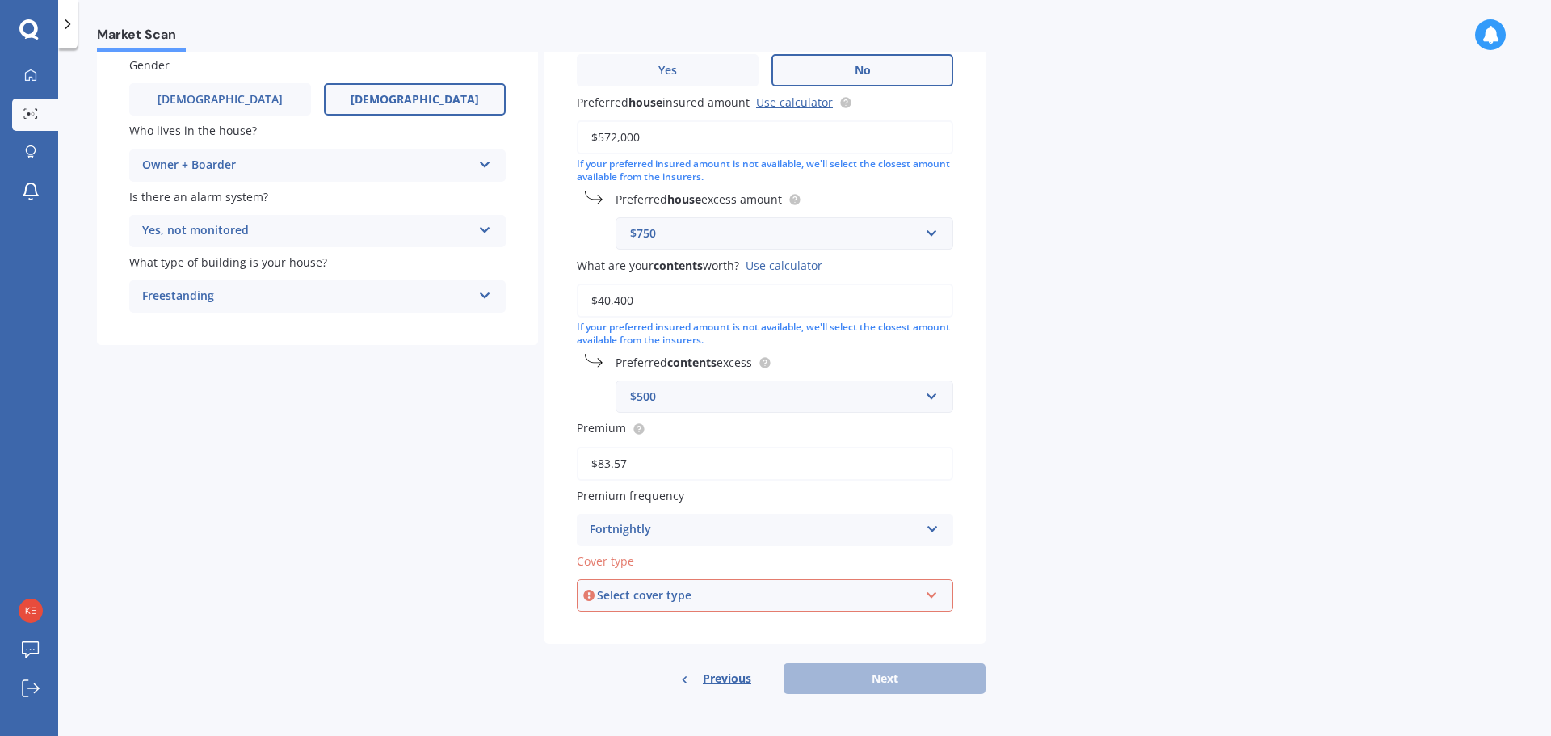
click at [636, 597] on div "Select cover type" at bounding box center [758, 596] width 322 height 18
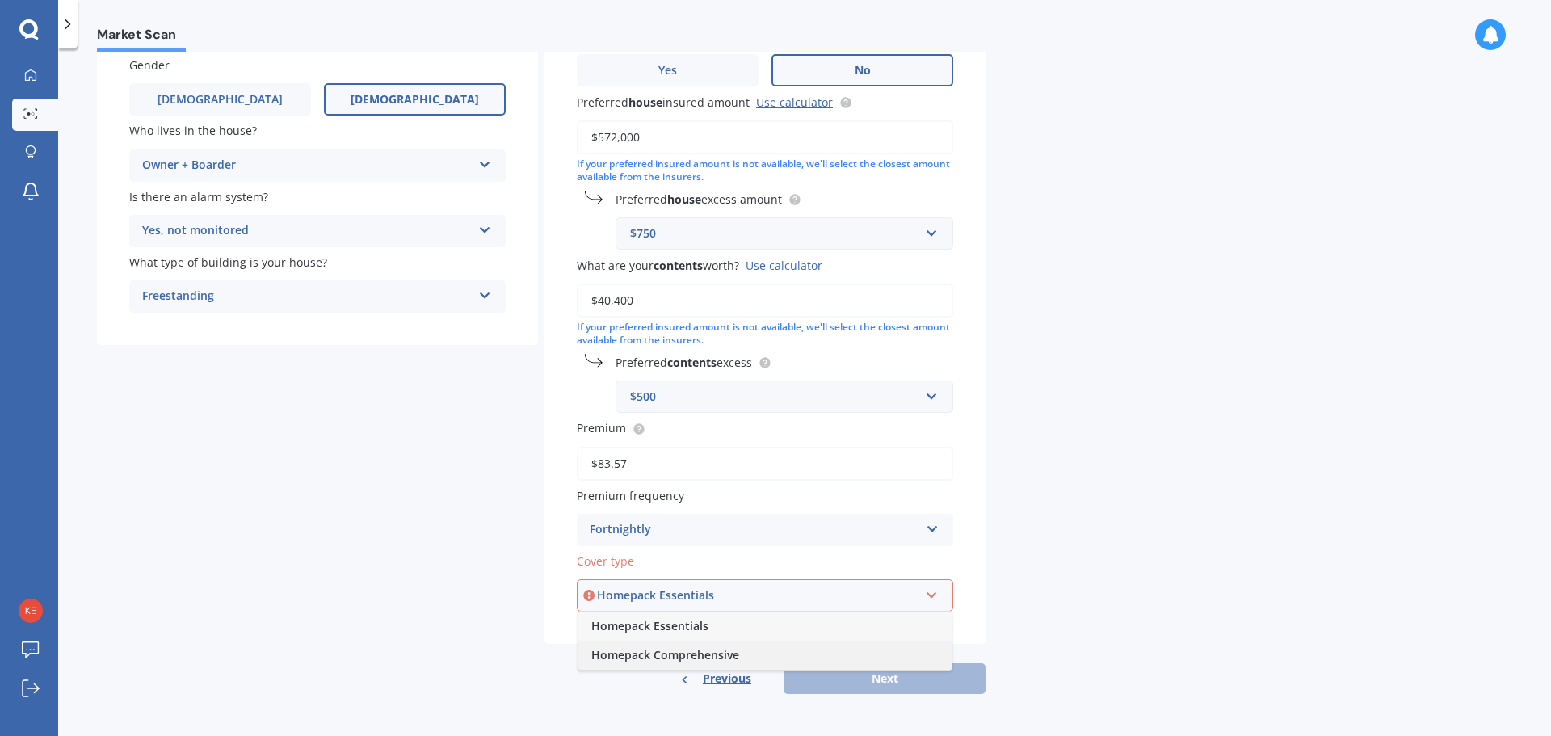
click at [662, 652] on span "Homepack Comprehensive" at bounding box center [665, 654] width 148 height 15
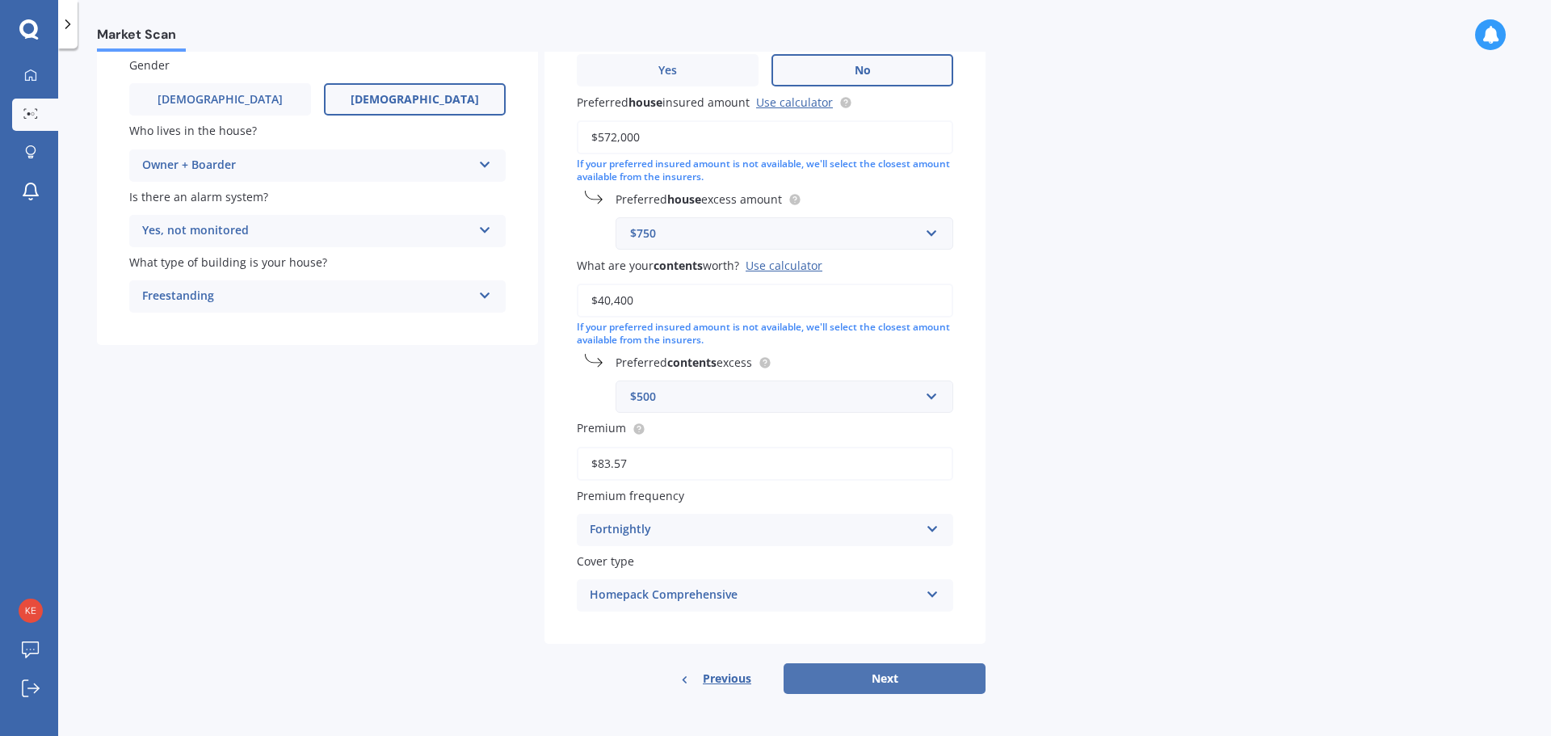
click at [913, 674] on button "Next" at bounding box center [885, 678] width 202 height 31
select select "31"
select select "05"
select select "1986"
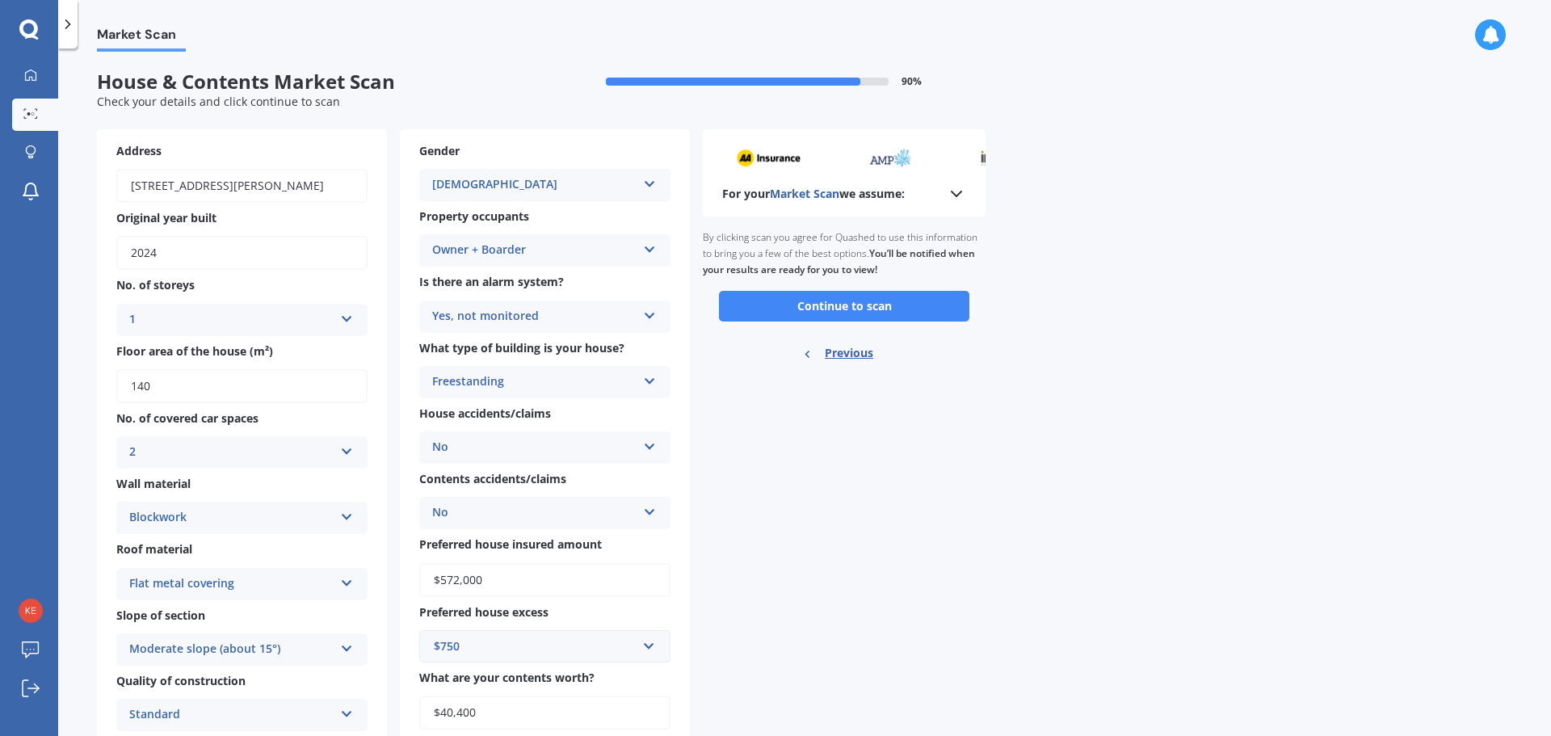
scroll to position [0, 0]
click at [862, 308] on button "Continue to scan" at bounding box center [844, 307] width 250 height 31
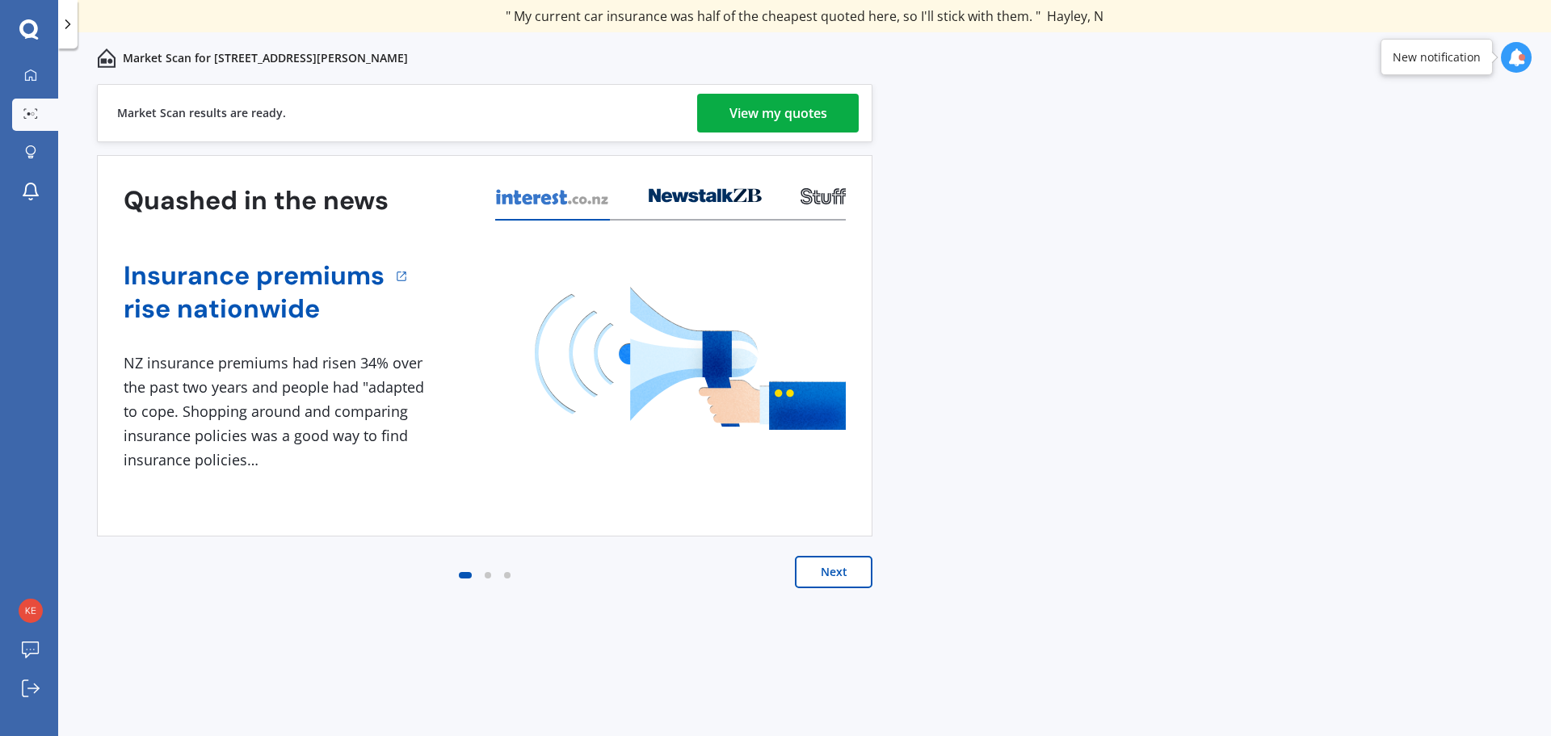
click at [769, 112] on div "View my quotes" at bounding box center [779, 113] width 98 height 39
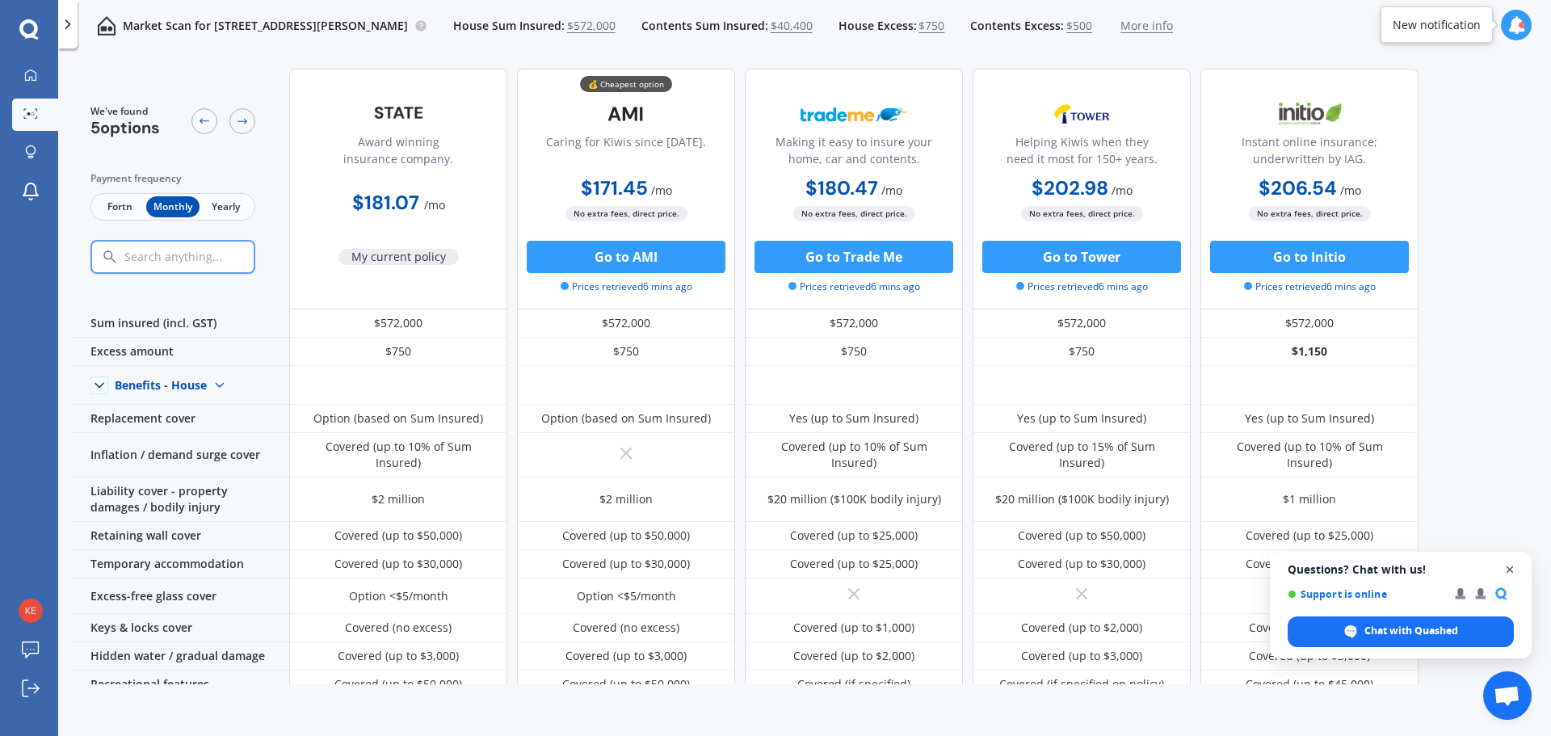
click at [1514, 568] on span "Close chat" at bounding box center [1510, 570] width 20 height 20
